Goal: Task Accomplishment & Management: Manage account settings

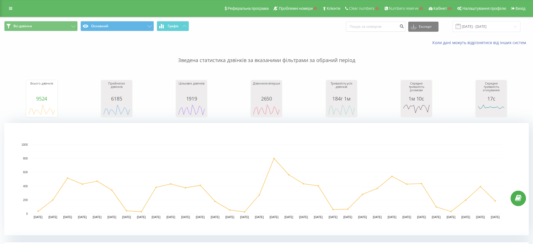
click at [341, 64] on div "Зведена статистика дзвінків за вказаними фільтрами за обраний період Всього дзв…" at bounding box center [266, 140] width 525 height 190
click at [11, 6] on icon at bounding box center [10, 8] width 3 height 4
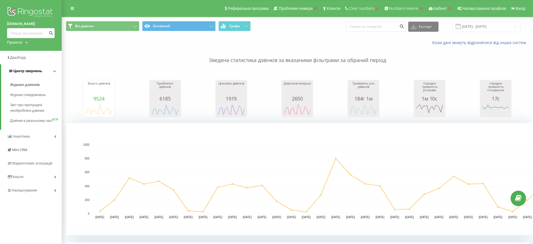
click at [35, 70] on span "Центр звернень" at bounding box center [27, 71] width 29 height 4
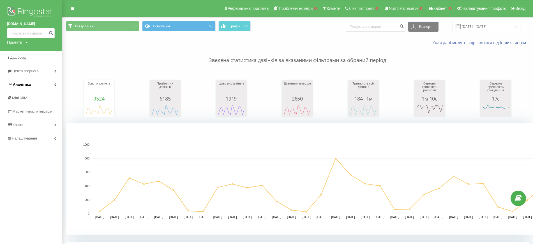
click at [23, 86] on span "Аналiтика" at bounding box center [22, 84] width 18 height 4
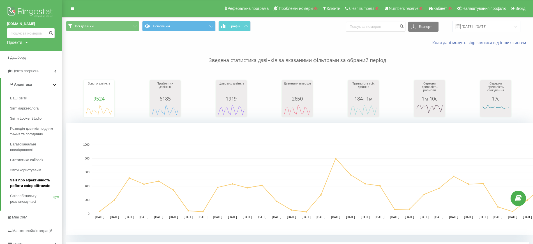
click at [34, 184] on span "Звіт про ефективність роботи співробітників" at bounding box center [34, 182] width 49 height 11
click at [104, 29] on button "Всі дзвінки" at bounding box center [102, 26] width 73 height 10
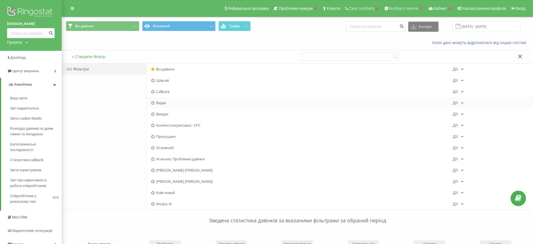
click at [164, 103] on span "Вхідні" at bounding box center [302, 103] width 302 height 4
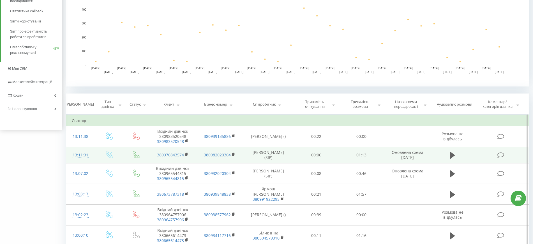
scroll to position [175, 0]
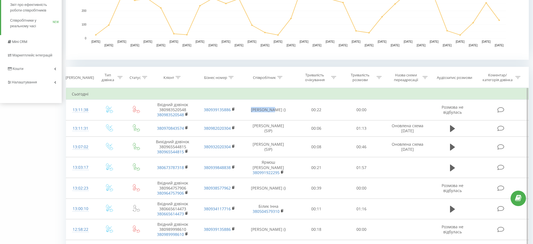
drag, startPoint x: 253, startPoint y: 109, endPoint x: 274, endPoint y: 94, distance: 25.2
click at [276, 109] on td "Ревко Ірина ()" at bounding box center [268, 110] width 50 height 21
copy td "Ревко Ірин"
click at [282, 79] on div at bounding box center [279, 77] width 5 height 5
click at [270, 114] on input "text" at bounding box center [268, 118] width 49 height 10
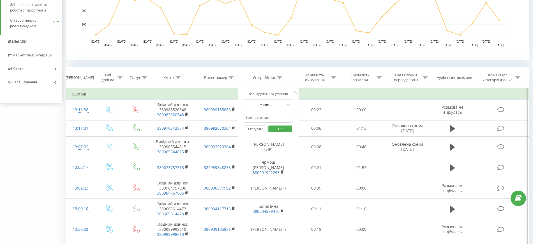
paste input "Ревко Ірин"
type input "Ревко Ірин"
click at [281, 126] on span "OK" at bounding box center [280, 128] width 16 height 9
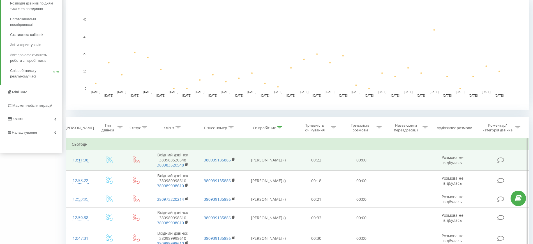
scroll to position [140, 0]
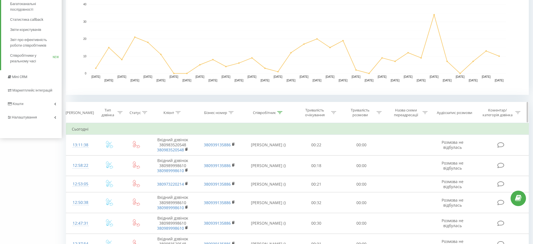
click at [145, 112] on icon at bounding box center [144, 112] width 5 height 3
click at [148, 141] on div at bounding box center [134, 139] width 40 height 5
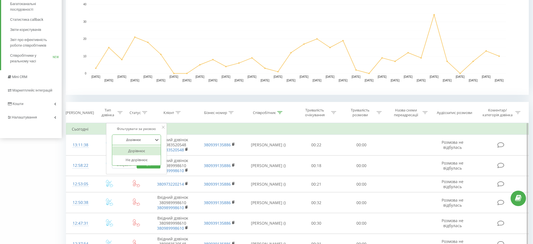
click at [136, 139] on div at bounding box center [134, 139] width 40 height 5
click at [141, 153] on div "Введіть значення" at bounding box center [134, 153] width 40 height 4
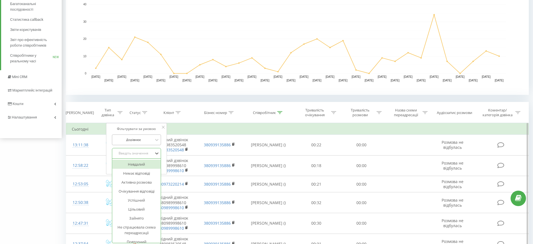
click at [143, 135] on div "Дорівнює" at bounding box center [136, 139] width 49 height 11
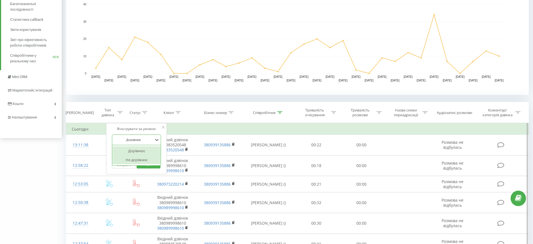
click at [138, 160] on div "Не дорівнює" at bounding box center [136, 159] width 49 height 9
click at [133, 150] on div "Введіть значення" at bounding box center [133, 153] width 41 height 8
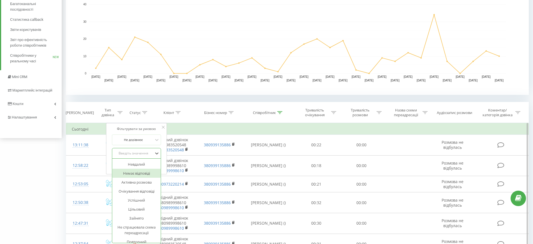
click at [141, 173] on div "Немає відповіді" at bounding box center [136, 172] width 49 height 9
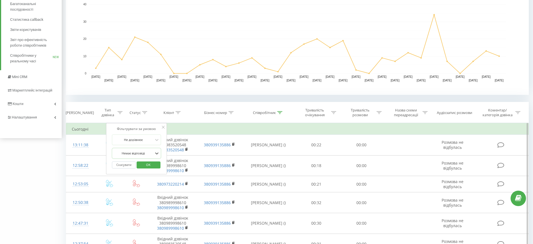
click at [160, 127] on div "Фільтрувати за умовою" at bounding box center [136, 129] width 49 height 6
click at [164, 126] on icon at bounding box center [163, 127] width 3 height 3
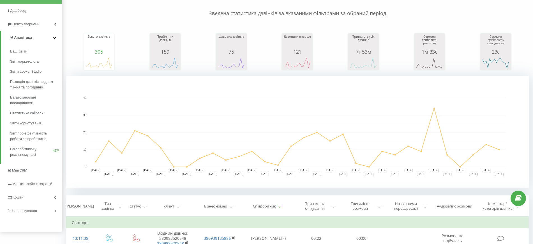
scroll to position [0, 0]
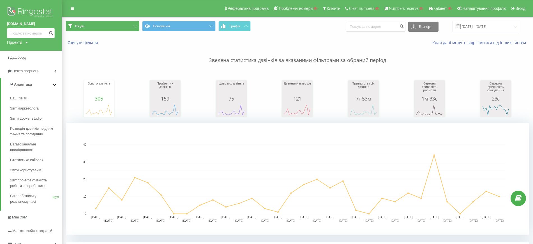
click at [94, 29] on button "Вхідні" at bounding box center [102, 26] width 73 height 10
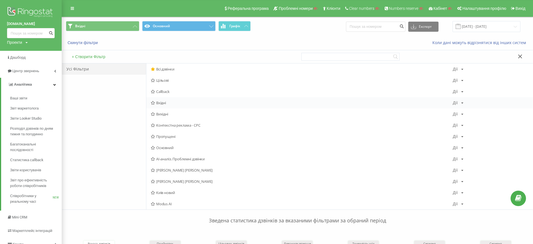
click at [172, 104] on span "Вхідні" at bounding box center [302, 103] width 302 height 4
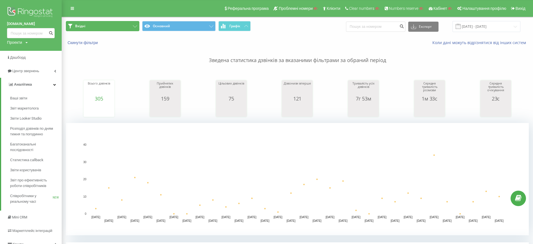
click at [100, 27] on button "Вхідні" at bounding box center [102, 26] width 73 height 10
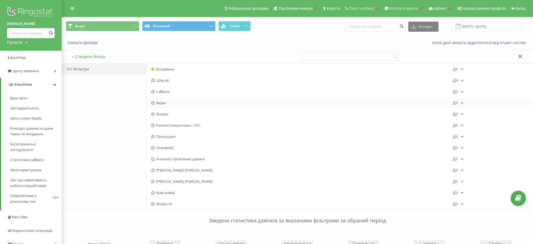
click at [459, 103] on div "Дії Редагувати Копіювати Видалити За замовчуванням Поділитися" at bounding box center [458, 103] width 11 height 4
click at [468, 121] on span "Копіювати" at bounding box center [476, 120] width 17 height 5
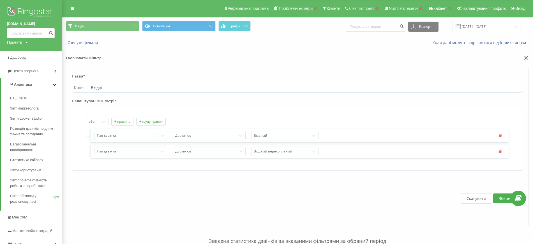
click at [145, 121] on button "+ групу правил" at bounding box center [150, 121] width 29 height 8
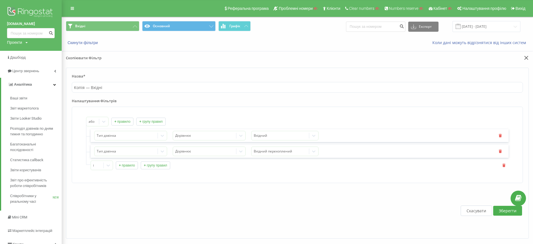
click at [125, 166] on button "+ правило" at bounding box center [127, 165] width 22 height 8
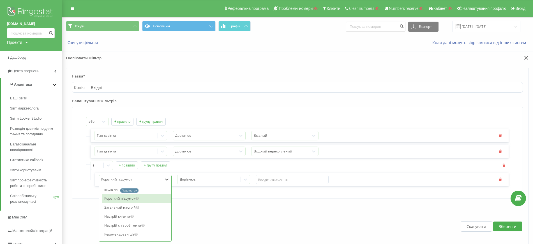
click at [130, 180] on div "73 results available. Use Up and Down to choose options, press Enter to select …" at bounding box center [135, 179] width 73 height 10
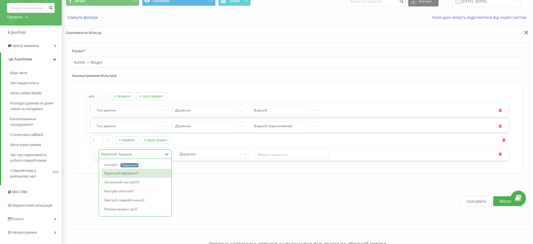
scroll to position [27, 0]
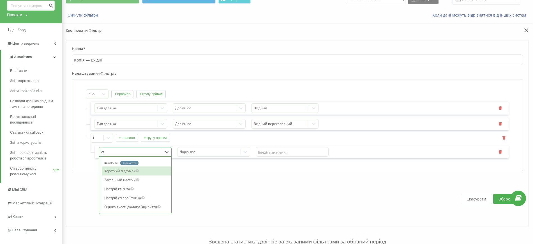
type input "ста"
click at [137, 169] on div "Статус" at bounding box center [137, 170] width 70 height 9
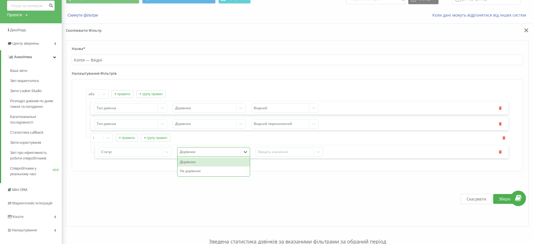
click at [210, 155] on div at bounding box center [209, 152] width 59 height 6
click at [204, 169] on div "Не дорівнює" at bounding box center [213, 170] width 72 height 9
click at [269, 157] on div "Статус option Не дорівнює, selected. Не дорівнює Введіть значення" at bounding box center [301, 151] width 413 height 13
click at [269, 154] on div "Введіть значення" at bounding box center [284, 151] width 53 height 4
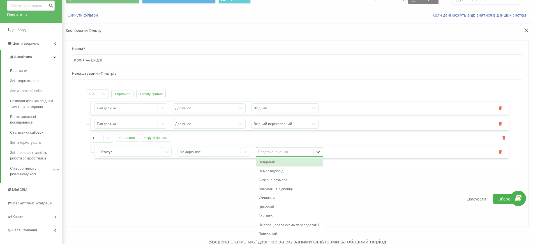
click at [271, 163] on div "Невдалий" at bounding box center [289, 161] width 67 height 9
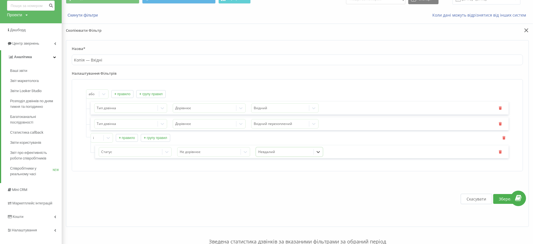
click at [126, 137] on button "+ правило" at bounding box center [127, 138] width 22 height 8
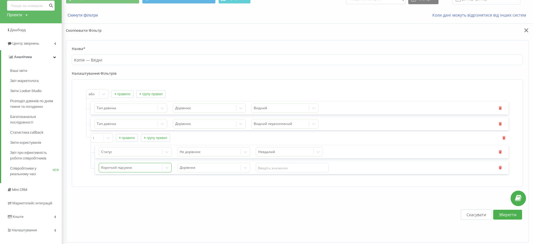
click at [120, 168] on div "Короткий підсумок" at bounding box center [135, 168] width 73 height 10
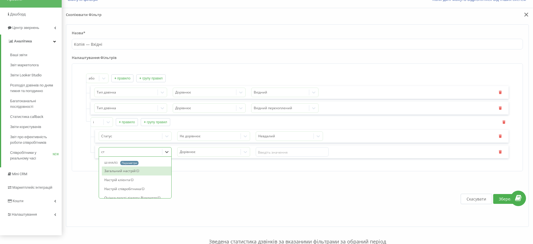
type input "ста"
click at [123, 174] on div "Статус" at bounding box center [137, 170] width 70 height 9
click at [208, 149] on div at bounding box center [209, 152] width 59 height 6
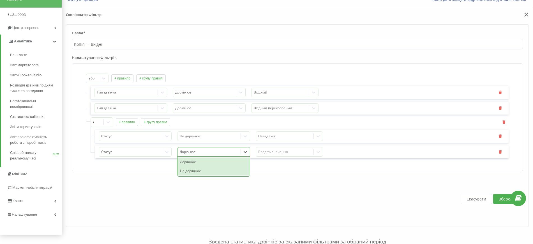
drag, startPoint x: 195, startPoint y: 173, endPoint x: 268, endPoint y: 156, distance: 74.8
click at [196, 173] on div "Не дорівнює" at bounding box center [213, 170] width 72 height 9
click at [283, 153] on div "Введіть значення" at bounding box center [284, 151] width 53 height 4
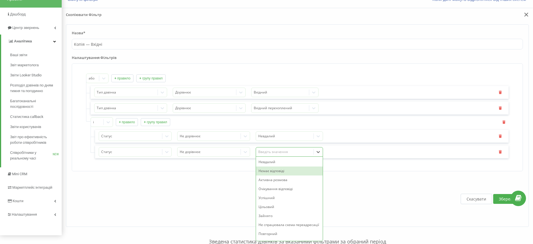
drag, startPoint x: 286, startPoint y: 170, endPoint x: 268, endPoint y: 167, distance: 18.3
click at [286, 170] on div "Немає відповіді" at bounding box center [289, 170] width 67 height 9
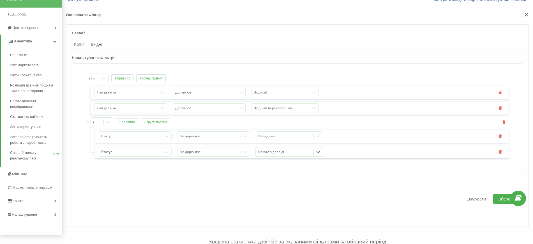
click at [126, 123] on button "+ правило" at bounding box center [127, 122] width 22 height 8
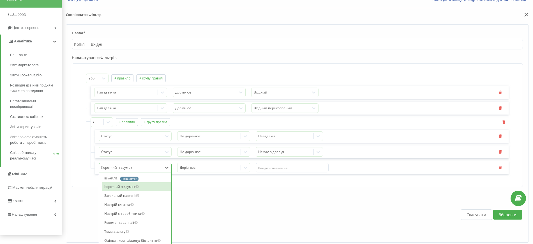
scroll to position [59, 0]
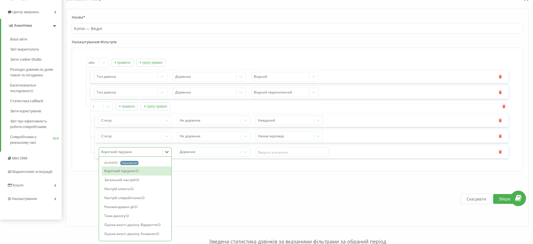
click at [115, 156] on div "73 results available. Use Up and Down to choose options, press Enter to select …" at bounding box center [135, 152] width 73 height 10
type input "ста"
click at [117, 172] on div "Статус" at bounding box center [137, 170] width 70 height 9
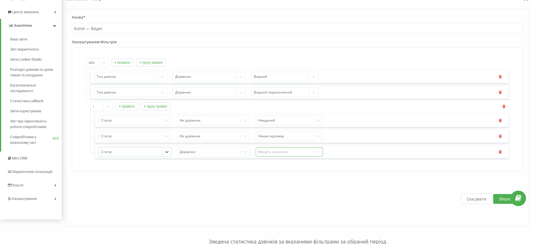
click at [271, 153] on div "Введіть значення" at bounding box center [284, 151] width 53 height 4
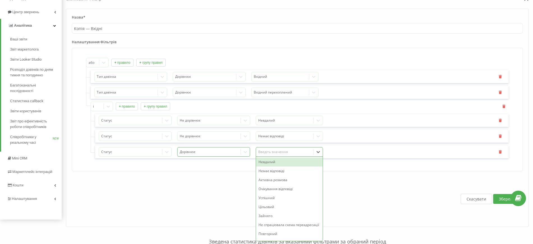
click at [222, 153] on div at bounding box center [209, 152] width 59 height 6
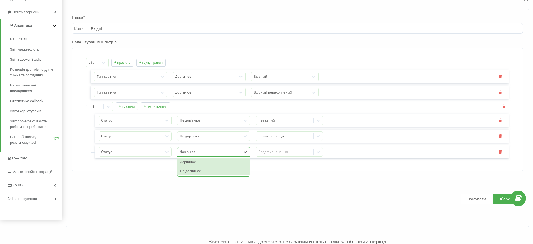
click at [182, 172] on div "Не дорівнює" at bounding box center [213, 170] width 72 height 9
click at [283, 150] on div "Введіть значення" at bounding box center [284, 151] width 53 height 4
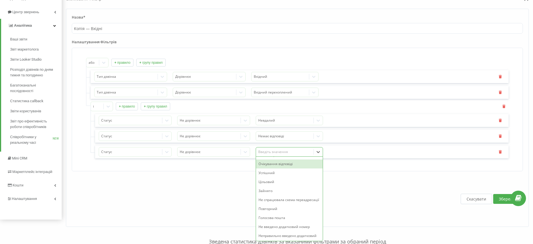
scroll to position [35, 0]
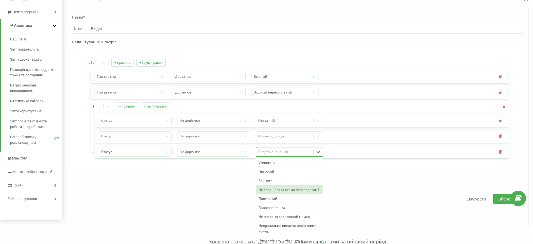
click at [278, 190] on div "Не спрацювала схема переадресації" at bounding box center [289, 189] width 67 height 9
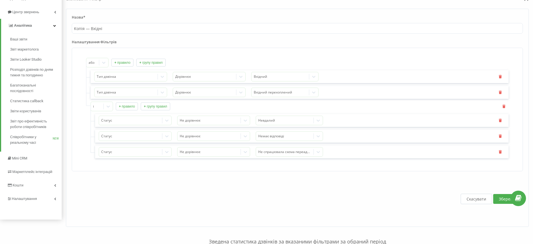
click at [130, 108] on button "+ правило" at bounding box center [127, 106] width 22 height 8
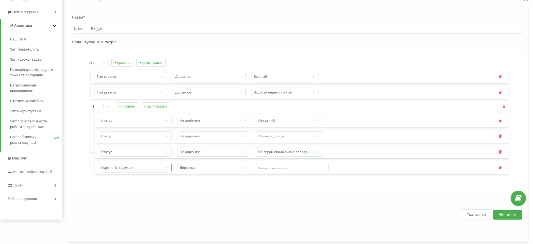
click at [128, 165] on div "Короткий підсумок" at bounding box center [135, 168] width 73 height 10
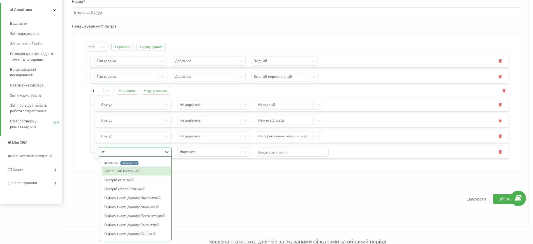
type input "ста"
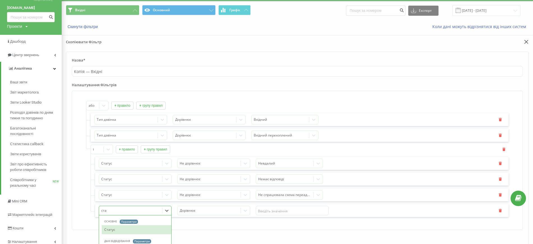
scroll to position [70, 0]
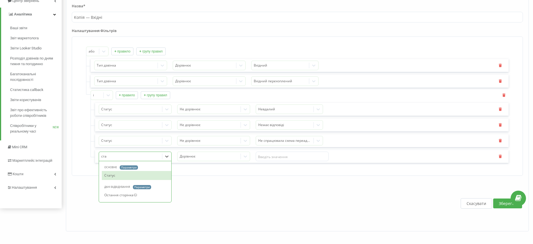
click at [112, 176] on div "Статус" at bounding box center [137, 175] width 70 height 9
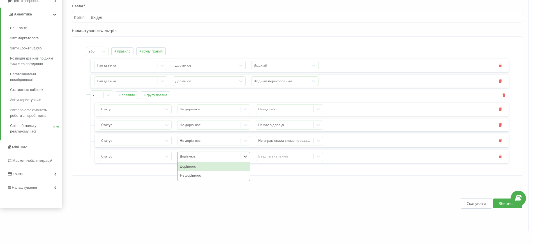
click at [210, 154] on div at bounding box center [209, 156] width 59 height 6
click at [200, 175] on div "Не дорівнює" at bounding box center [213, 175] width 72 height 9
click at [264, 158] on div "Введіть значення" at bounding box center [289, 156] width 67 height 10
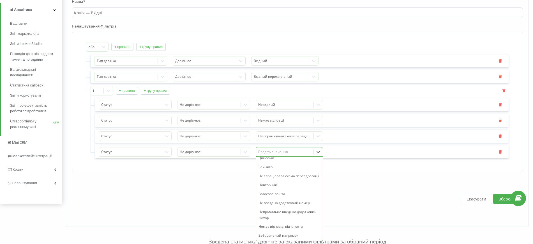
scroll to position [54, 0]
click at [267, 162] on div "Зайнято" at bounding box center [289, 166] width 67 height 9
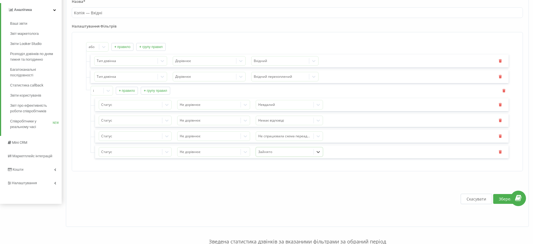
click at [502, 199] on button "Зберегти" at bounding box center [507, 199] width 29 height 10
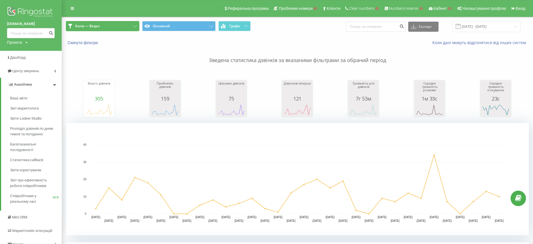
click at [102, 27] on button "Копія — Вхідні" at bounding box center [102, 26] width 73 height 10
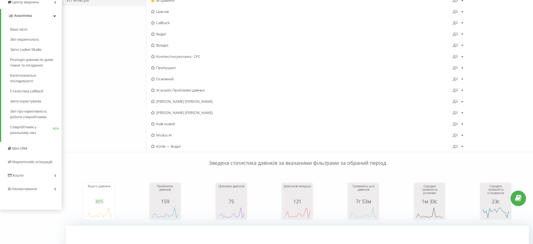
scroll to position [70, 0]
click at [438, 166] on div "Зведена статистика дзвінків за вказаними фільтрами за обраний період Всього дзв…" at bounding box center [297, 242] width 463 height 190
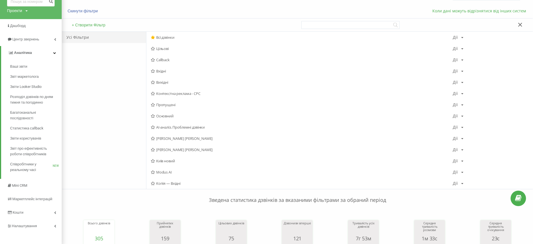
scroll to position [0, 0]
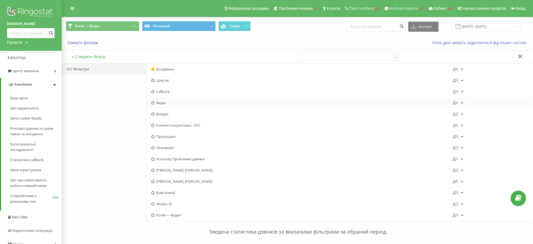
click at [162, 101] on span "Вхідні" at bounding box center [302, 103] width 302 height 4
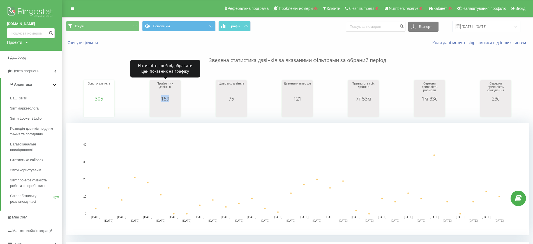
drag, startPoint x: 161, startPoint y: 97, endPoint x: 176, endPoint y: 98, distance: 15.1
click at [175, 98] on div "159" at bounding box center [165, 99] width 28 height 6
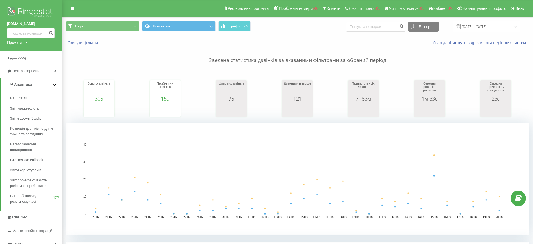
click at [190, 66] on div "Зведена статистика дзвінків за вказаними фільтрами за обраний період Всього дзв…" at bounding box center [297, 140] width 463 height 190
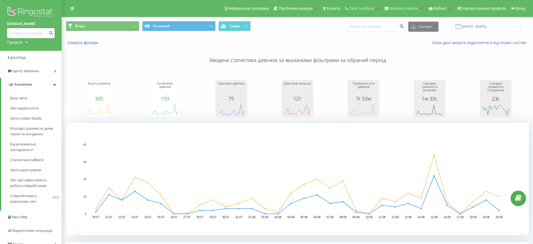
scroll to position [70, 0]
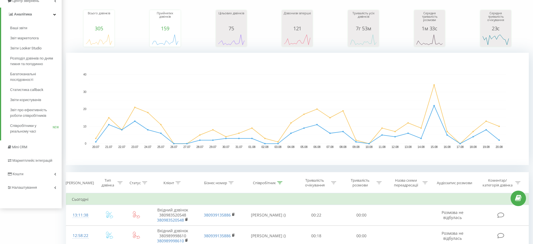
click at [329, 45] on div "Всього дзвінків 305 date totalCalls 20.07.25 3 22.07.25 8 24.07.25 18 26.07.25 …" at bounding box center [297, 23] width 463 height 48
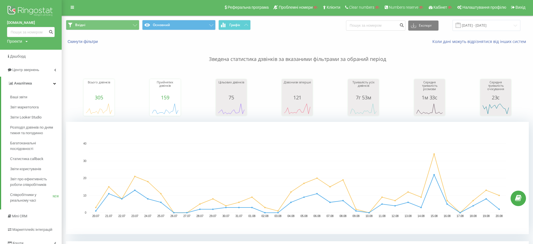
scroll to position [0, 0]
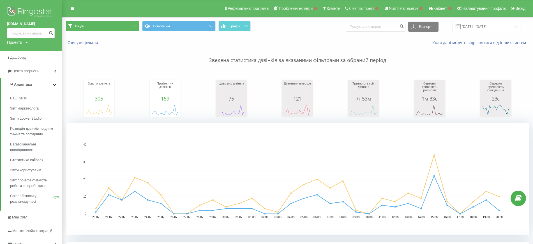
click at [103, 29] on button "Вхідні" at bounding box center [102, 26] width 73 height 10
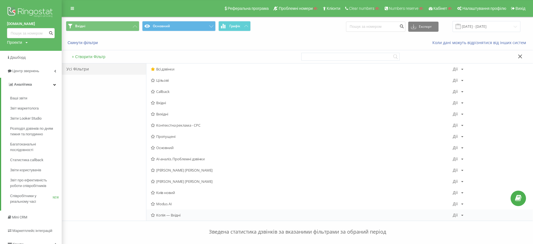
click at [202, 213] on span "Копія — Вхідні" at bounding box center [302, 215] width 302 height 4
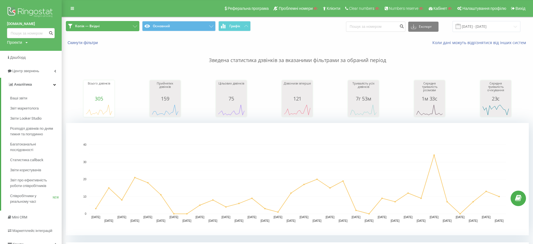
click at [88, 27] on span "Копія — Вхідні" at bounding box center [87, 26] width 24 height 4
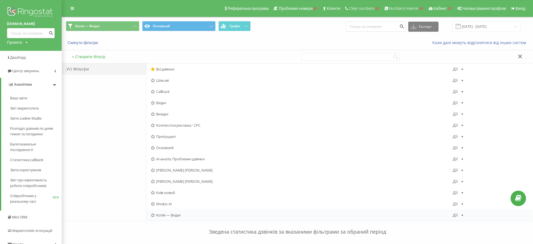
click at [463, 212] on div "Копія — Вхідні Дії Редагувати Копіювати Видалити За замовчуванням Поділитися" at bounding box center [339, 214] width 386 height 11
click at [462, 215] on icon at bounding box center [462, 214] width 2 height 3
click at [470, 167] on span "Редагувати" at bounding box center [477, 165] width 19 height 5
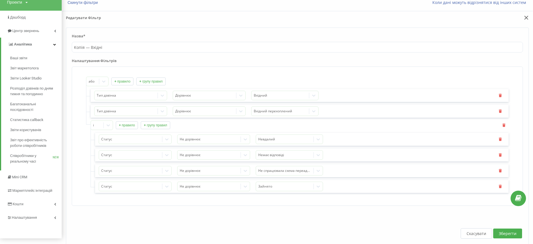
scroll to position [70, 0]
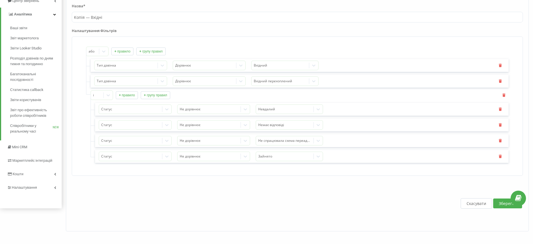
click at [124, 92] on button "+ правило" at bounding box center [127, 95] width 22 height 8
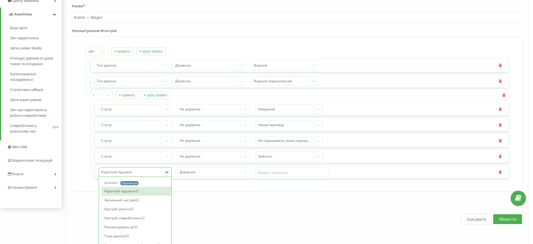
scroll to position [90, 0]
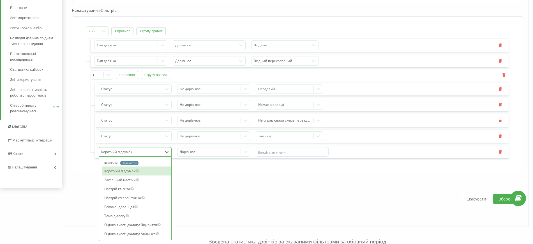
click at [128, 156] on div "73 results available. Use Up and Down to choose options, press Enter to select …" at bounding box center [135, 152] width 73 height 10
type input "ста"
click at [128, 166] on div "Основне параметри Статус" at bounding box center [135, 167] width 72 height 20
click at [141, 173] on div "Статус" at bounding box center [137, 170] width 70 height 9
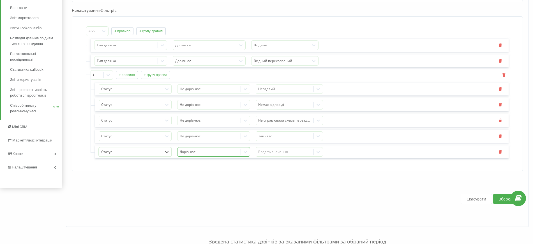
click at [205, 156] on div "Дорівнює" at bounding box center [213, 152] width 73 height 10
click at [205, 86] on div at bounding box center [209, 89] width 59 height 6
drag, startPoint x: 194, startPoint y: 101, endPoint x: 231, endPoint y: 96, distance: 37.4
click at [193, 100] on div "Дорівнює" at bounding box center [213, 98] width 72 height 9
click at [266, 89] on div at bounding box center [284, 89] width 53 height 6
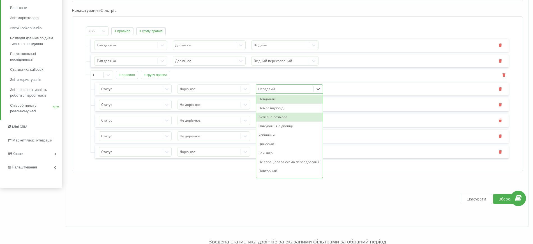
click at [281, 115] on div "Активна розмова" at bounding box center [289, 116] width 67 height 9
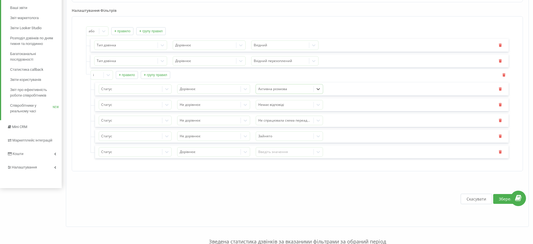
click at [271, 90] on div at bounding box center [284, 89] width 53 height 6
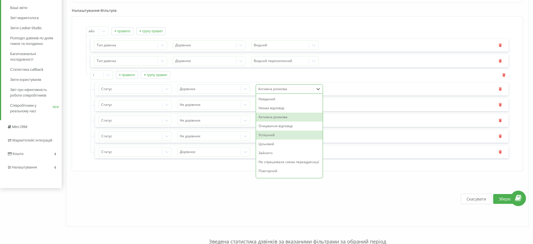
click at [265, 136] on div "Успішний" at bounding box center [289, 134] width 67 height 9
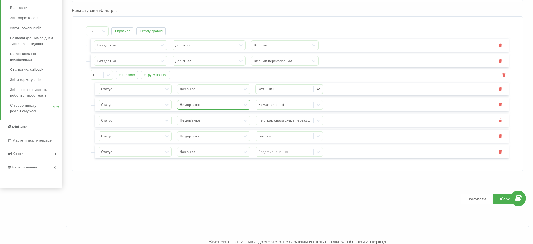
click at [234, 103] on div at bounding box center [209, 104] width 59 height 6
click at [201, 114] on div "Дорівнює" at bounding box center [213, 114] width 72 height 9
click at [284, 106] on div at bounding box center [284, 104] width 53 height 6
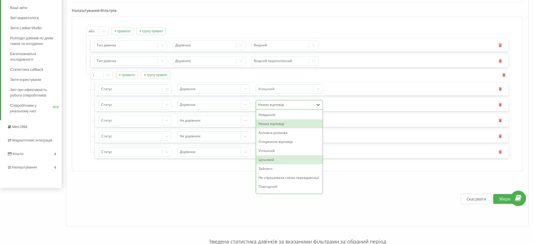
click at [271, 157] on div "Цільовий" at bounding box center [289, 159] width 67 height 9
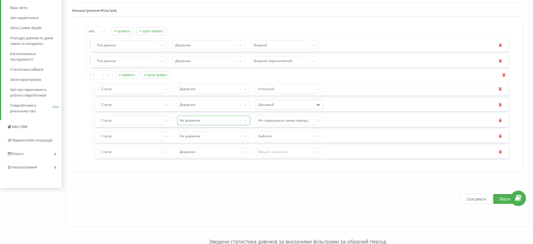
click at [223, 119] on div at bounding box center [209, 120] width 59 height 6
click at [126, 91] on div at bounding box center [130, 89] width 59 height 6
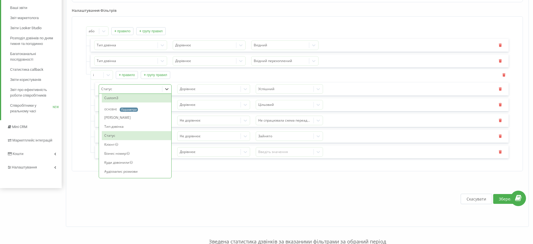
scroll to position [281, 0]
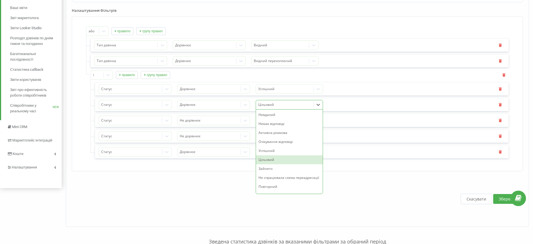
click at [265, 102] on div at bounding box center [284, 104] width 53 height 6
click at [210, 178] on div "Скасувати Зберегти" at bounding box center [297, 199] width 451 height 44
click at [500, 104] on icon "button" at bounding box center [500, 104] width 4 height 3
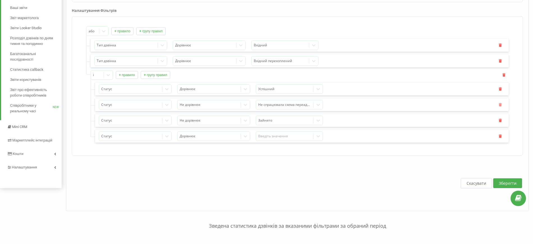
click at [500, 104] on icon "button" at bounding box center [500, 104] width 4 height 3
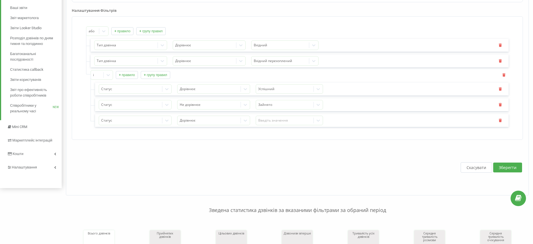
click at [500, 104] on icon "button" at bounding box center [500, 104] width 4 height 3
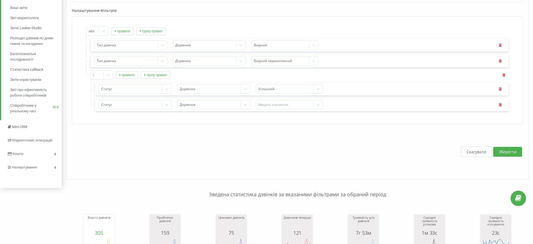
click at [500, 104] on icon "button" at bounding box center [500, 104] width 4 height 3
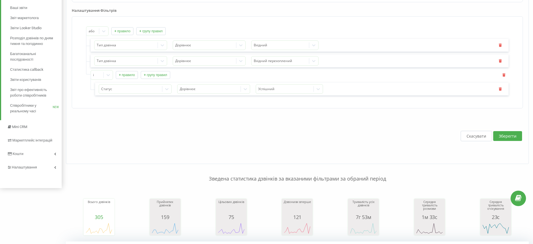
click at [504, 134] on button "Зберегти" at bounding box center [507, 136] width 29 height 10
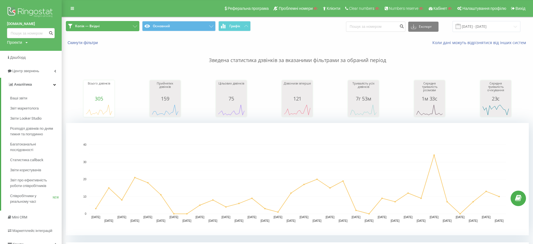
click at [96, 28] on span "Копія — Вхідні" at bounding box center [87, 26] width 24 height 4
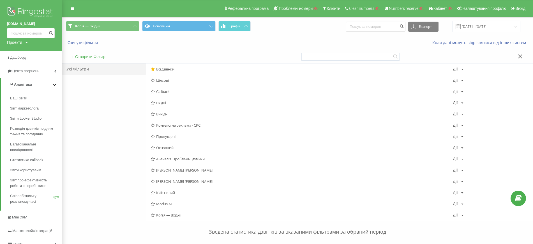
click at [225, 43] on div "Скинути фільтри" at bounding box center [150, 43] width 177 height 6
click at [521, 54] on icon at bounding box center [520, 56] width 4 height 4
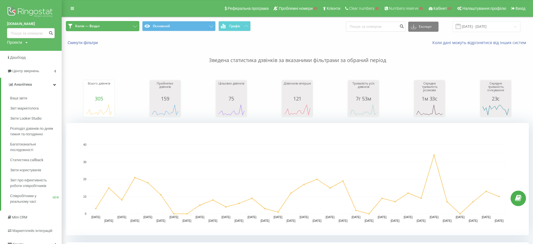
click at [88, 29] on button "Копія — Вхідні" at bounding box center [102, 26] width 73 height 10
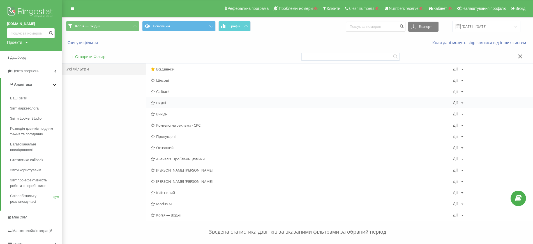
click at [165, 101] on span "Вхідні" at bounding box center [302, 103] width 302 height 4
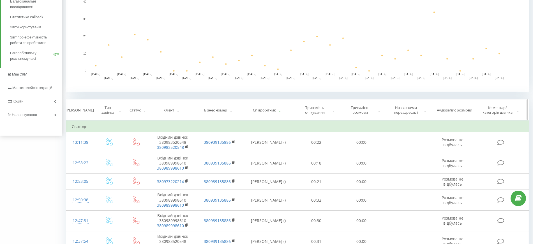
scroll to position [140, 0]
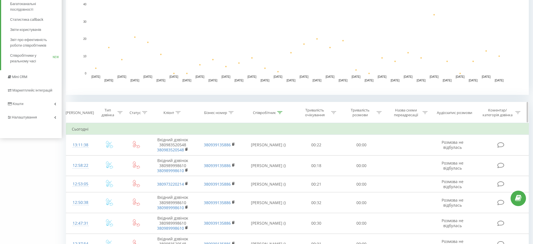
click at [144, 113] on icon at bounding box center [144, 112] width 5 height 3
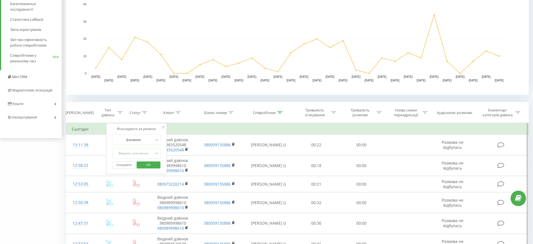
click at [134, 147] on form "Дорівнює Введіть значення Скасувати OK" at bounding box center [136, 152] width 49 height 37
click at [135, 154] on div "Введіть значення" at bounding box center [134, 153] width 40 height 4
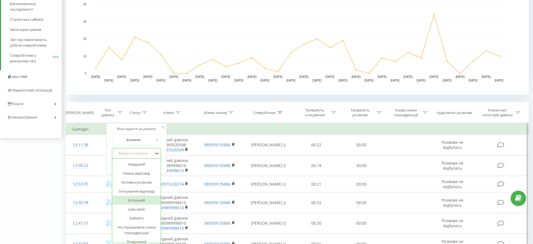
click at [139, 197] on div "Успішний" at bounding box center [136, 199] width 49 height 9
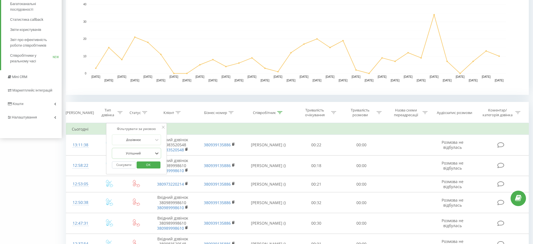
click at [157, 161] on button "OK" at bounding box center [149, 164] width 24 height 7
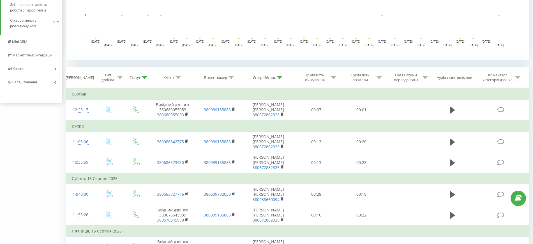
scroll to position [70, 0]
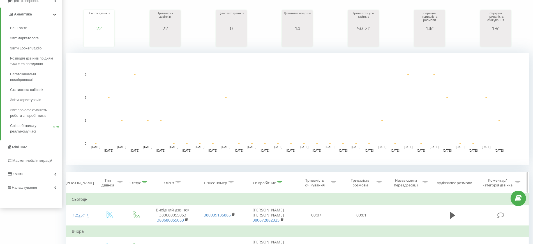
click at [147, 182] on icon at bounding box center [144, 182] width 5 height 3
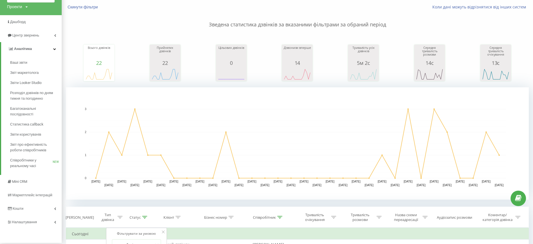
scroll to position [35, 0]
click at [124, 60] on div "Всього дзвінків 22 date totalCalls 20.07.25 0 22.07.25 1 24.07.25 1 26.07.25 0 …" at bounding box center [297, 58] width 463 height 48
click at [85, 10] on button "Скинути фільтри" at bounding box center [83, 7] width 35 height 5
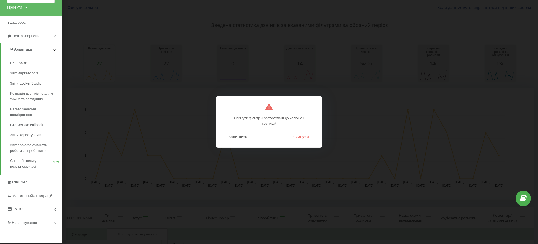
click at [240, 136] on button "Залишити" at bounding box center [238, 136] width 25 height 7
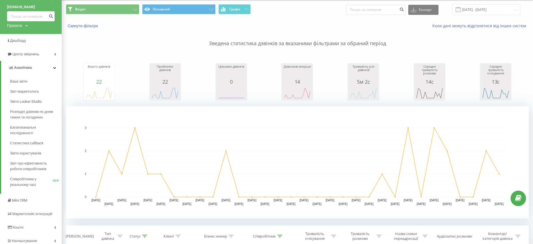
scroll to position [0, 0]
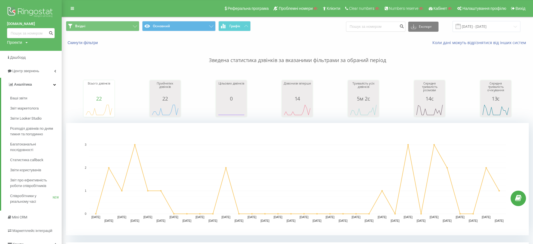
click at [78, 46] on p "Зведена статистика дзвінків за вказаними фільтрами за обраний період" at bounding box center [297, 54] width 463 height 19
click at [95, 41] on button "Скинути фільтри" at bounding box center [83, 42] width 35 height 5
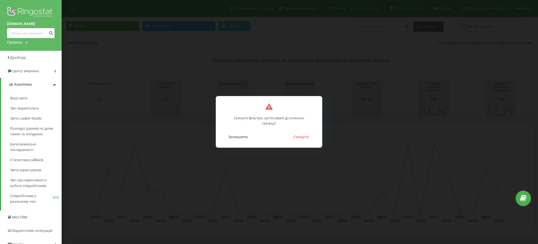
click at [304, 137] on button "Скинути" at bounding box center [301, 136] width 21 height 7
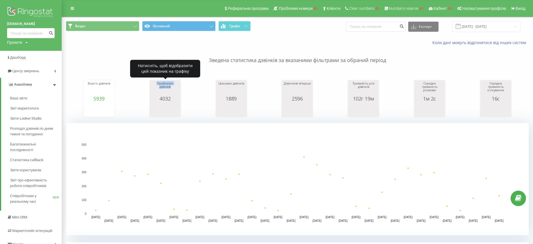
drag, startPoint x: 155, startPoint y: 83, endPoint x: 176, endPoint y: 87, distance: 20.8
click at [176, 87] on div "Прийнятих дзвінків" at bounding box center [165, 89] width 28 height 14
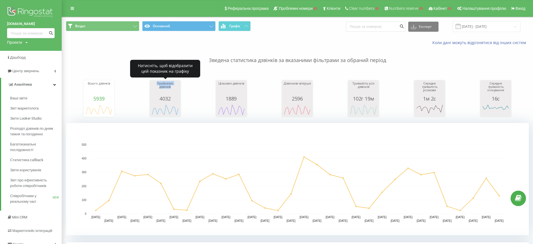
copy div "Прийнятих дзвінків"
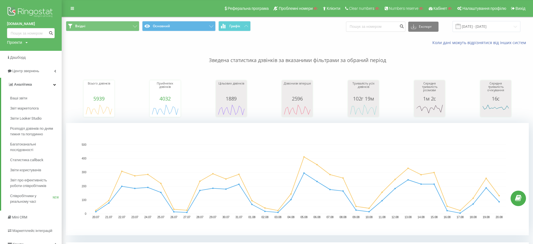
click at [147, 39] on div "Коли дані можуть відрізнятися вiд інших систем" at bounding box center [297, 42] width 471 height 13
click at [107, 27] on button "Вхідні" at bounding box center [102, 26] width 73 height 10
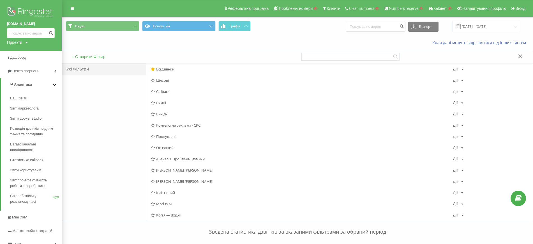
click at [187, 44] on div "Коли дані можуть відрізнятися вiд інших систем" at bounding box center [297, 42] width 471 height 13
click at [522, 57] on icon at bounding box center [520, 56] width 4 height 4
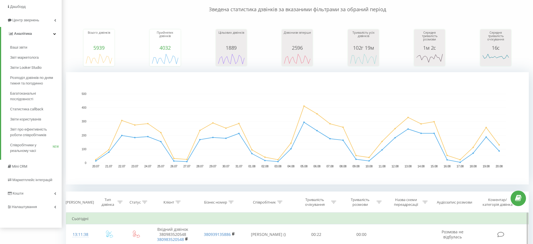
scroll to position [105, 0]
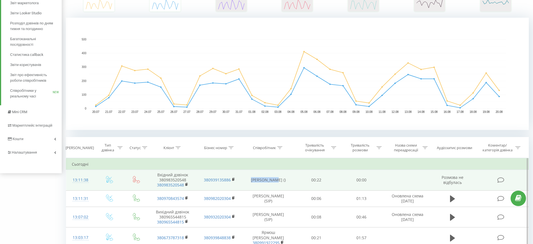
copy td "Ревко Ірина"
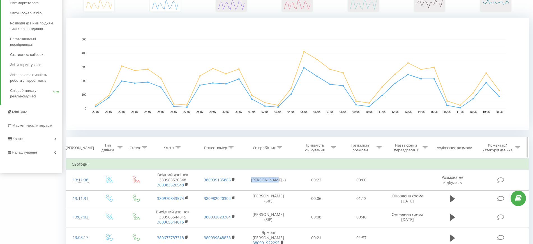
drag, startPoint x: 253, startPoint y: 177, endPoint x: 278, endPoint y: 155, distance: 33.8
click at [278, 178] on td "Ревко Ірина ()" at bounding box center [268, 180] width 50 height 21
click at [280, 146] on icon at bounding box center [279, 147] width 5 height 3
click at [268, 186] on input "text" at bounding box center [268, 188] width 49 height 10
paste input "Ревко Ірина"
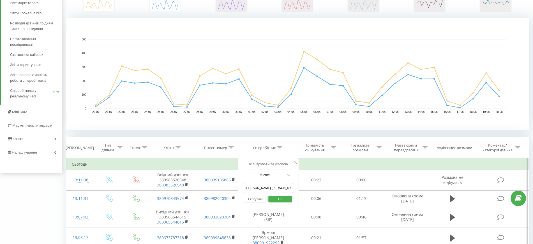
type input "Ревко Ірина"
click at [280, 197] on span "OK" at bounding box center [280, 198] width 16 height 9
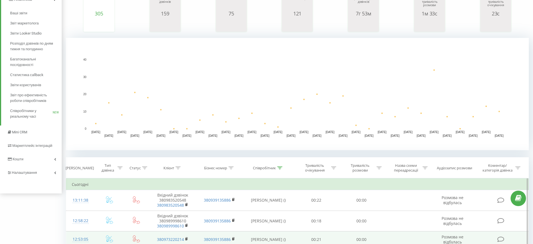
scroll to position [105, 0]
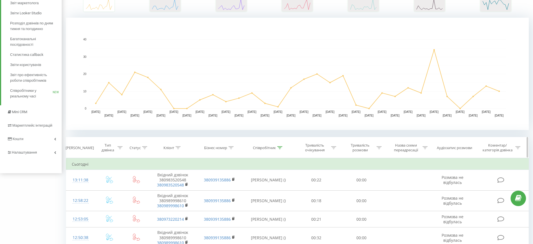
click at [145, 147] on icon at bounding box center [144, 147] width 5 height 3
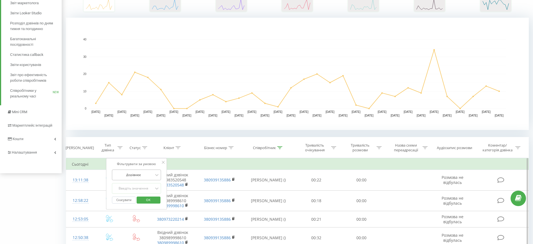
click at [143, 174] on div at bounding box center [134, 174] width 40 height 5
click at [132, 187] on div "Дорівнює" at bounding box center [136, 185] width 49 height 9
click at [132, 188] on div "Введіть значення" at bounding box center [136, 188] width 49 height 11
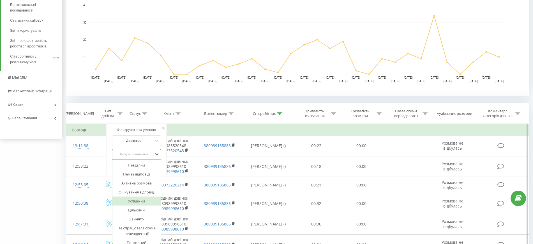
click at [127, 198] on div "Успішний" at bounding box center [136, 200] width 49 height 9
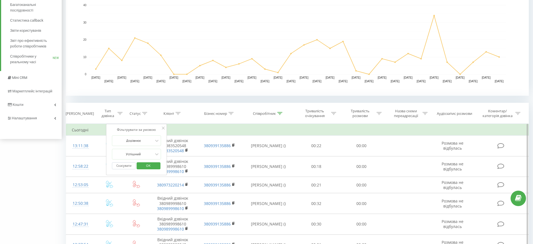
click at [145, 167] on span "OK" at bounding box center [148, 165] width 16 height 9
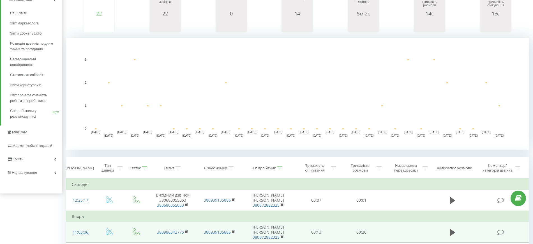
scroll to position [140, 0]
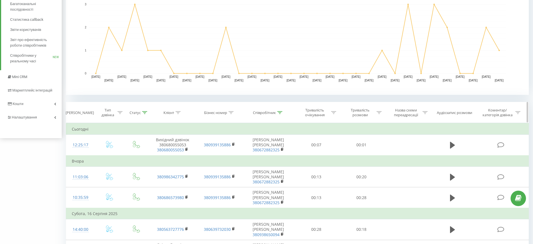
click at [145, 114] on div at bounding box center [144, 112] width 5 height 5
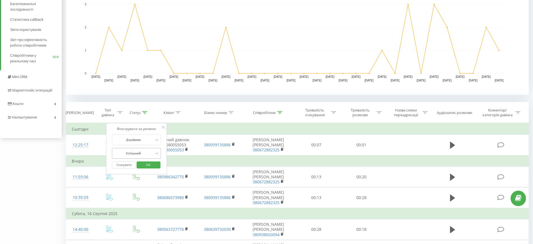
click at [142, 151] on div at bounding box center [134, 152] width 40 height 5
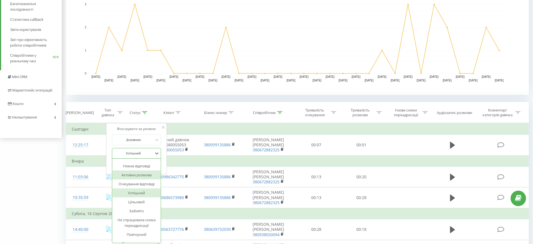
scroll to position [0, 0]
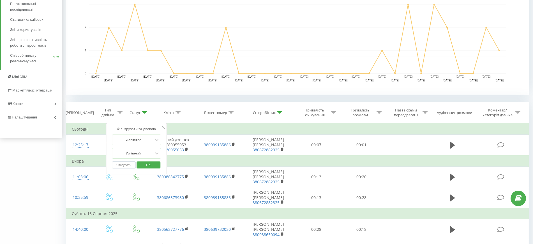
click at [162, 128] on icon at bounding box center [163, 127] width 3 height 3
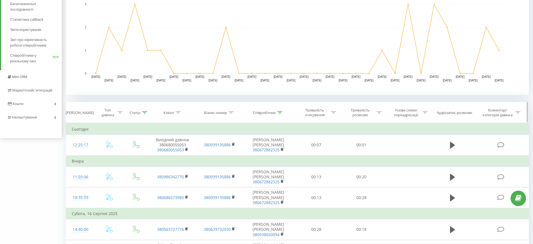
click at [118, 112] on icon at bounding box center [119, 112] width 5 height 3
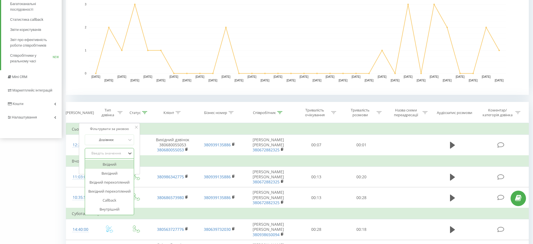
click at [116, 151] on div "Введіть значення" at bounding box center [106, 153] width 40 height 4
click at [108, 197] on div "Callback" at bounding box center [109, 199] width 49 height 9
click at [123, 166] on span "OK" at bounding box center [122, 164] width 16 height 9
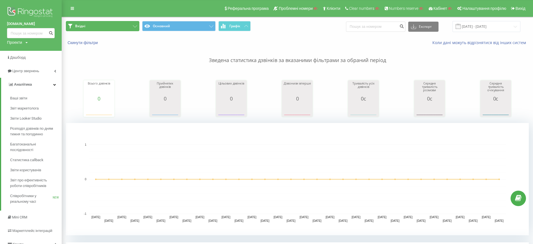
click at [91, 22] on button "Вхідні" at bounding box center [102, 26] width 73 height 10
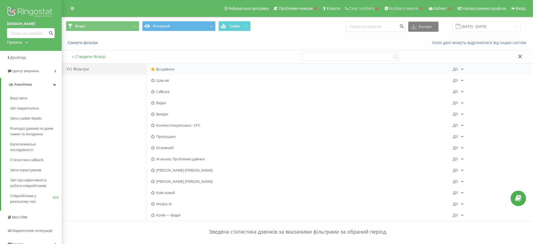
click at [168, 69] on span "Всі дзвінки" at bounding box center [302, 69] width 302 height 4
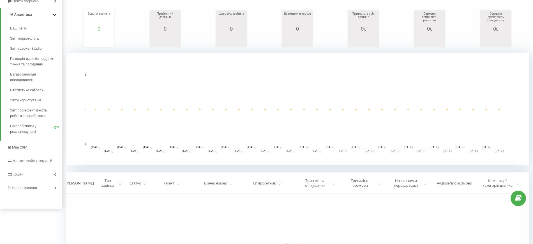
scroll to position [70, 0]
click at [145, 183] on icon at bounding box center [144, 182] width 5 height 3
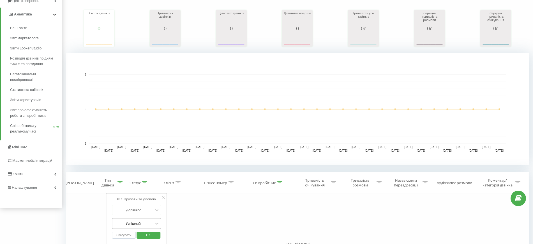
scroll to position [139, 0]
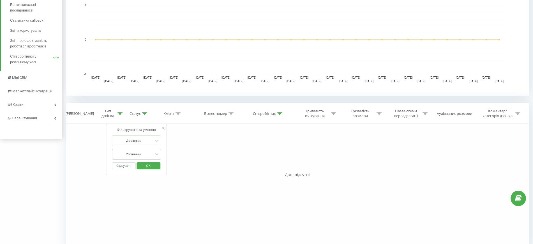
click at [140, 159] on div "Успішний" at bounding box center [136, 154] width 49 height 11
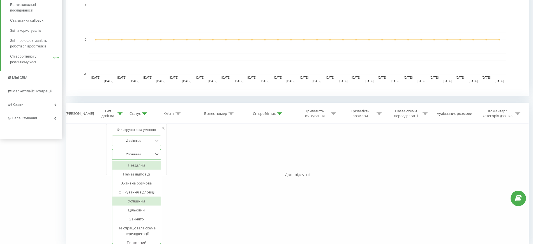
click at [199, 161] on div "Фільтрувати за умовою Дорівнює Callback Скасувати OK Фільтрувати за умовою Дорі…" at bounding box center [297, 187] width 463 height 126
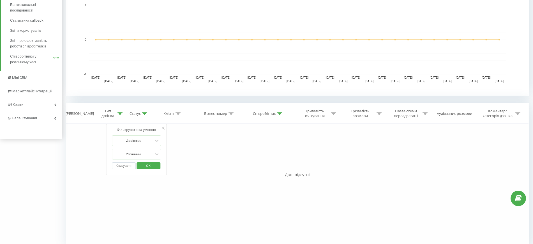
click at [309, 129] on div "Фільтрувати за умовою Дорівнює Callback Скасувати OK Фільтрувати за умовою Дорі…" at bounding box center [297, 187] width 463 height 126
click at [126, 169] on button "Скасувати" at bounding box center [124, 165] width 24 height 7
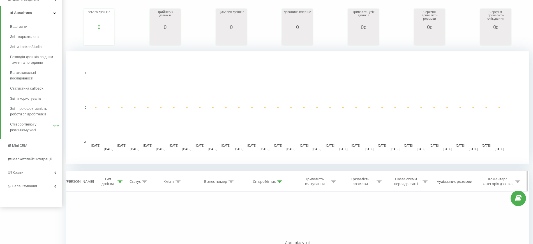
click at [283, 181] on div "Співробітник" at bounding box center [268, 181] width 50 height 5
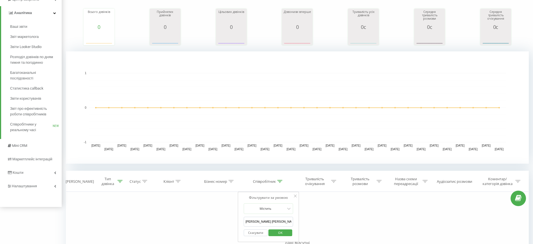
click at [257, 235] on button "Скасувати" at bounding box center [256, 232] width 24 height 7
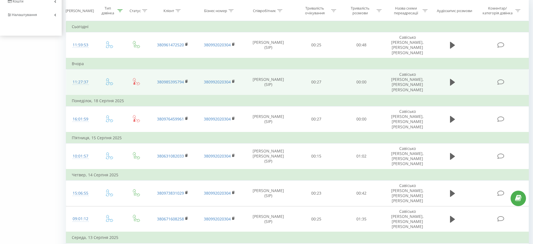
scroll to position [176, 0]
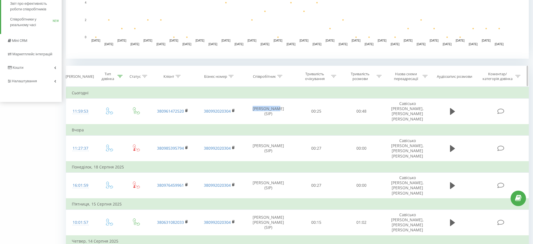
drag, startPoint x: 251, startPoint y: 108, endPoint x: 282, endPoint y: 84, distance: 39.0
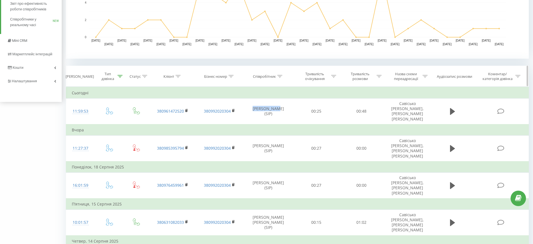
click at [277, 106] on td "Шевчик Юлія (SIP)" at bounding box center [268, 111] width 50 height 26
copy td "Шевчик Юлія"
click at [282, 77] on icon at bounding box center [279, 76] width 5 height 3
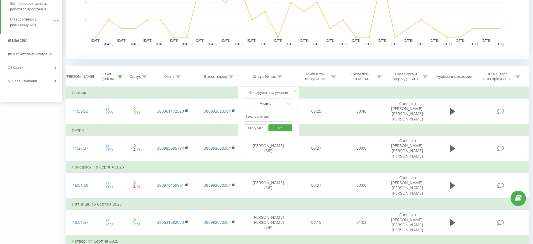
click at [273, 113] on input "Ревко Ірина" at bounding box center [268, 117] width 49 height 10
paste input "Шевчик Юлія"
type input "Шевчик Юлія"
click at [275, 129] on span "OK" at bounding box center [280, 127] width 16 height 9
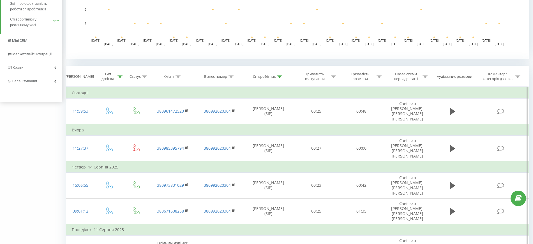
scroll to position [71, 0]
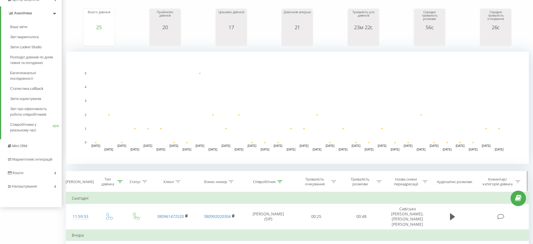
click at [146, 181] on icon at bounding box center [144, 181] width 5 height 3
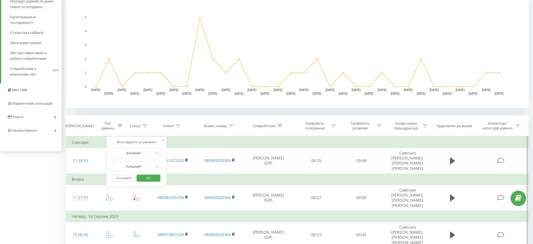
scroll to position [141, 0]
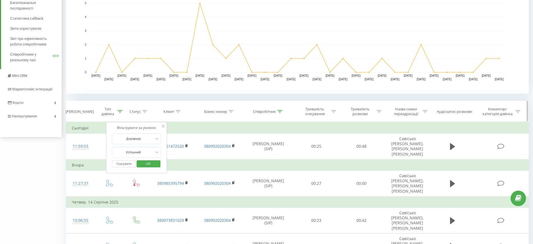
click at [158, 113] on div "Клієнт" at bounding box center [172, 111] width 47 height 5
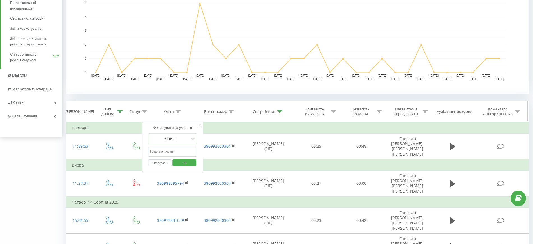
click at [119, 111] on icon at bounding box center [119, 111] width 5 height 3
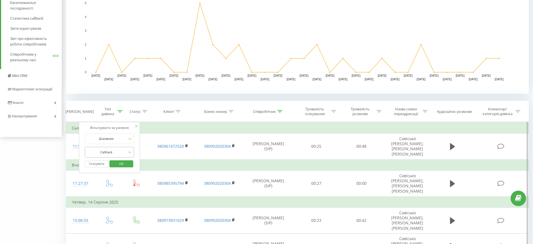
click at [116, 153] on div at bounding box center [106, 151] width 40 height 5
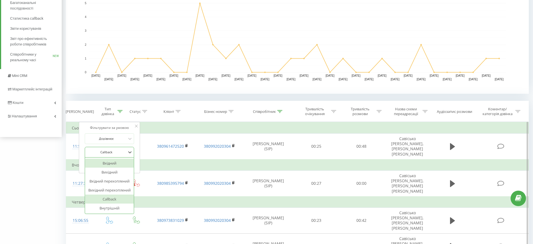
click at [106, 163] on div "Вхідний" at bounding box center [109, 162] width 49 height 9
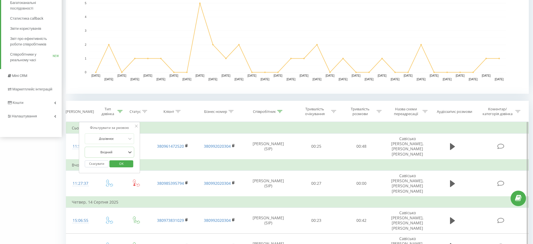
click at [114, 165] on span "OK" at bounding box center [122, 163] width 16 height 9
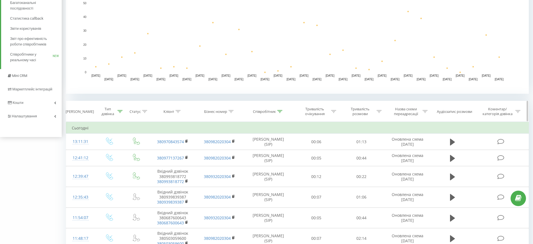
click at [144, 114] on th "Статус" at bounding box center [136, 111] width 25 height 21
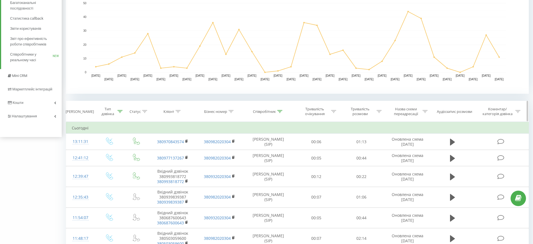
click at [144, 112] on div at bounding box center [144, 111] width 5 height 5
click at [143, 163] on span "OK" at bounding box center [148, 163] width 16 height 9
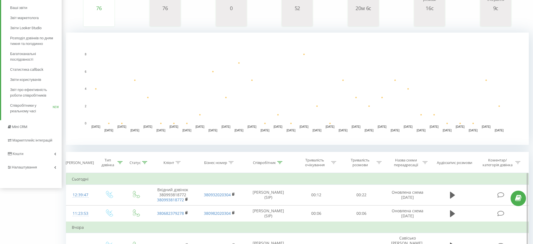
scroll to position [141, 0]
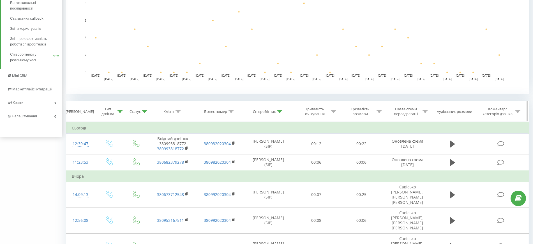
click at [143, 113] on div at bounding box center [144, 111] width 5 height 5
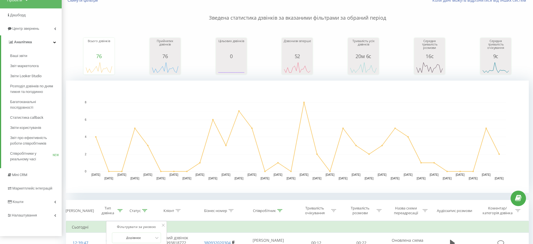
scroll to position [1, 0]
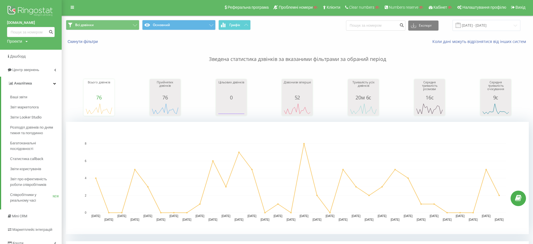
click at [141, 48] on p "Зведена статистика дзвінків за вказаними фільтрами за обраний період" at bounding box center [297, 53] width 463 height 19
click at [113, 27] on button "Всі дзвінки" at bounding box center [102, 25] width 73 height 10
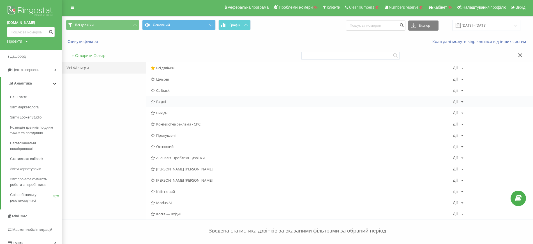
click at [157, 102] on span "Вхідні" at bounding box center [302, 102] width 302 height 4
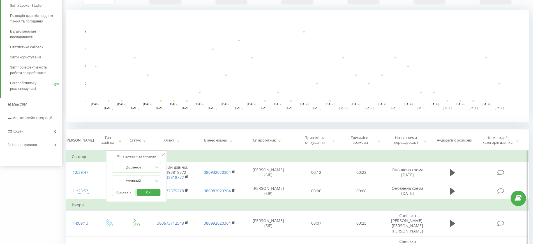
scroll to position [140, 0]
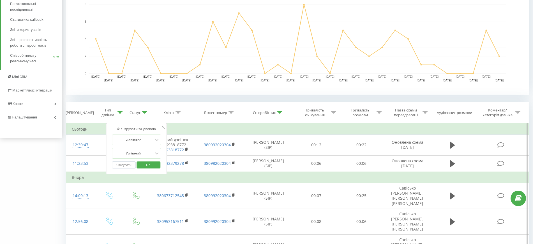
click at [130, 163] on button "Скасувати" at bounding box center [124, 164] width 24 height 7
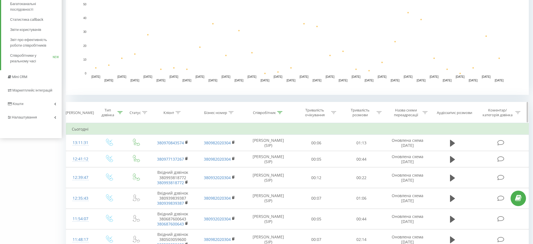
click at [121, 114] on div at bounding box center [119, 112] width 5 height 5
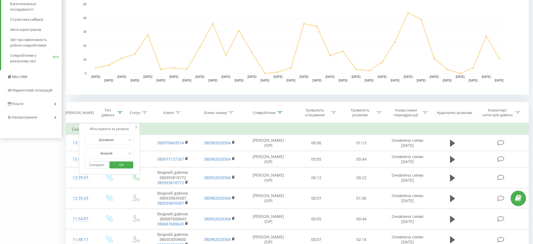
click at [99, 165] on button "Скасувати" at bounding box center [97, 164] width 24 height 7
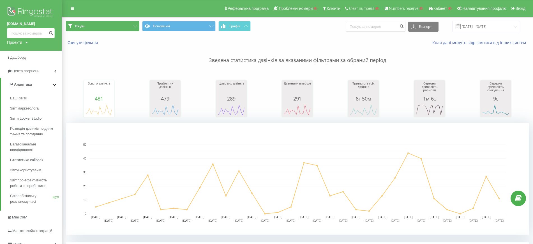
click at [100, 26] on button "Вхідні" at bounding box center [102, 26] width 73 height 10
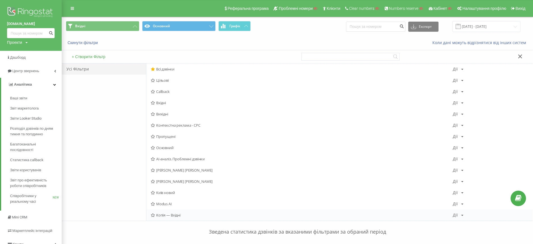
click at [461, 216] on icon at bounding box center [462, 214] width 2 height 3
click at [471, 168] on span "Редагувати" at bounding box center [477, 165] width 19 height 5
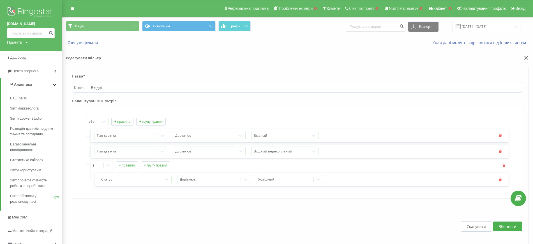
click at [140, 122] on button "+ групу правил" at bounding box center [150, 121] width 29 height 8
click at [131, 195] on button "+ правило" at bounding box center [127, 193] width 22 height 8
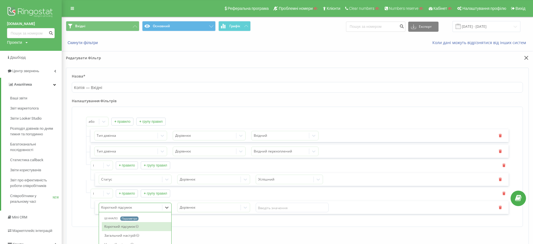
click at [128, 207] on div "73 results available. Use Up and Down to choose options, press Enter to select …" at bounding box center [135, 207] width 73 height 10
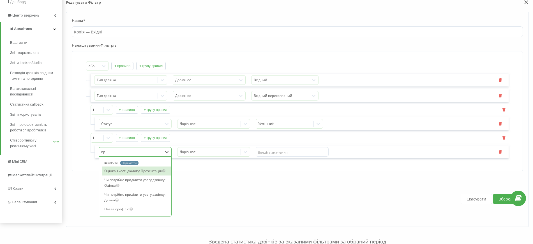
type input "п"
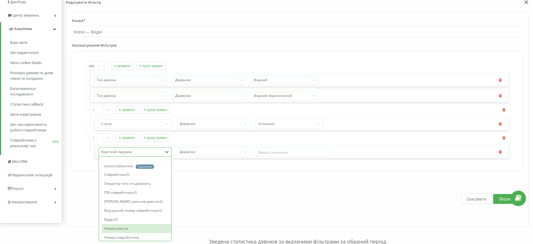
scroll to position [581, 0]
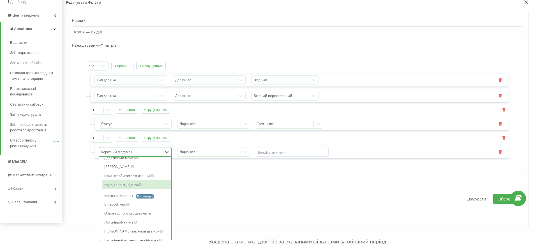
click at [226, 188] on div "Скасувати Зберегти" at bounding box center [297, 199] width 451 height 44
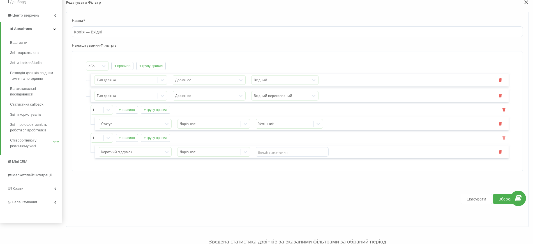
click at [506, 138] on icon "button" at bounding box center [504, 137] width 4 height 3
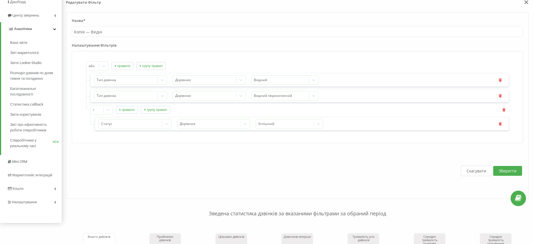
click at [131, 110] on button "+ правило" at bounding box center [127, 110] width 22 height 8
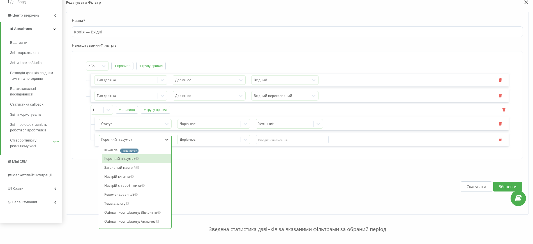
click at [124, 140] on div at bounding box center [130, 139] width 59 height 6
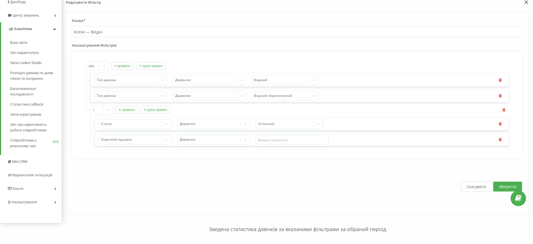
click at [192, 108] on div "і + правило + групу правил" at bounding box center [300, 110] width 418 height 10
click at [124, 65] on button "+ правило" at bounding box center [122, 66] width 22 height 8
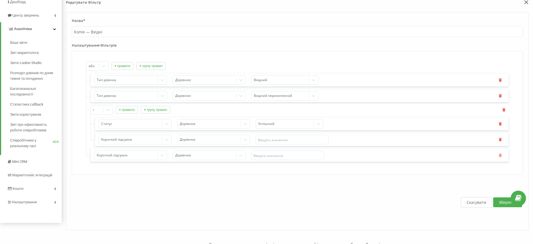
click at [500, 154] on icon "button" at bounding box center [500, 154] width 4 height 3
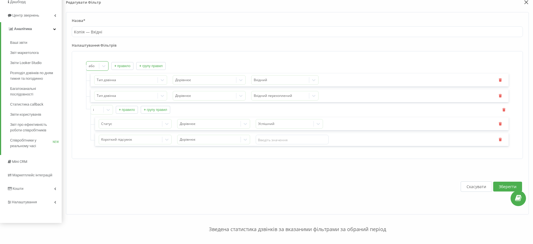
click at [100, 65] on div at bounding box center [103, 65] width 9 height 9
click at [92, 77] on div "і" at bounding box center [97, 75] width 22 height 9
click at [126, 68] on button "+ правило" at bounding box center [122, 66] width 22 height 8
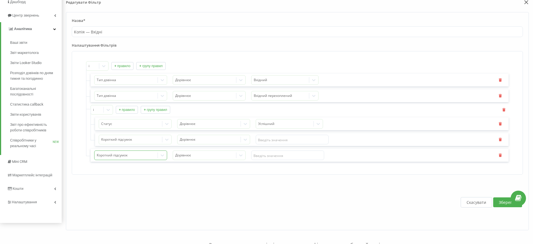
click at [150, 154] on div at bounding box center [126, 155] width 59 height 6
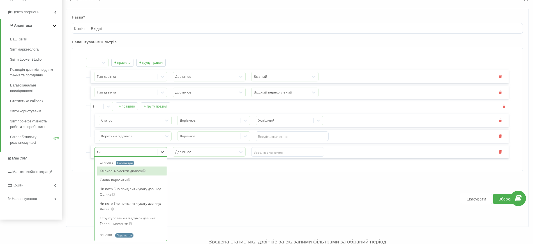
type input "тип"
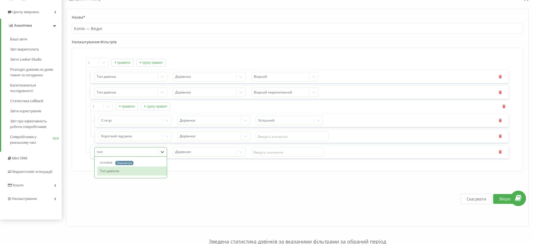
click at [120, 174] on div "Тип дзвінка" at bounding box center [132, 170] width 70 height 9
click at [188, 152] on div at bounding box center [204, 152] width 59 height 6
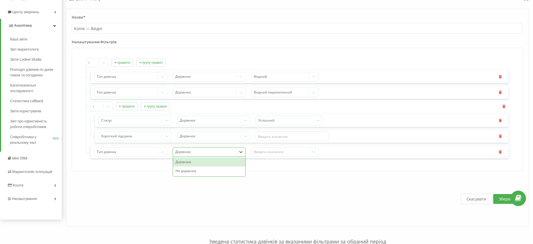
click at [189, 151] on div at bounding box center [204, 152] width 59 height 6
click at [284, 154] on div "Введіть значення" at bounding box center [280, 151] width 53 height 4
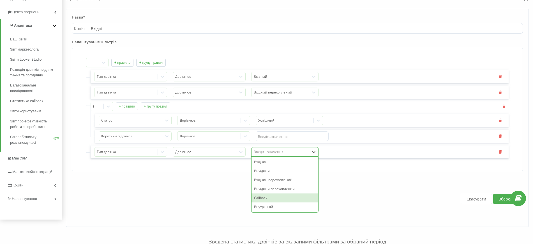
click at [271, 198] on div "Callback" at bounding box center [284, 197] width 67 height 9
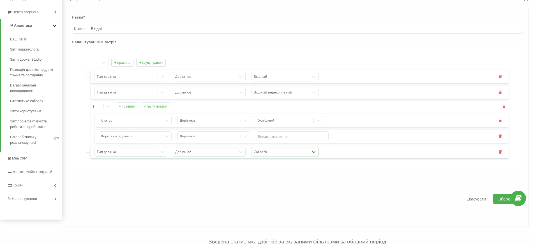
click at [144, 170] on div "і + правило + групу правил Тип дзвінка Дорівнює Вхідний Тип дзвінка Дорівнює Вх…" at bounding box center [297, 109] width 451 height 123
click at [265, 135] on input "text" at bounding box center [292, 136] width 73 height 10
click at [138, 138] on div at bounding box center [130, 136] width 59 height 6
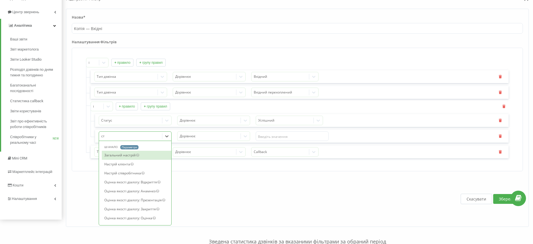
type input "ста"
click at [138, 155] on div "Статус" at bounding box center [137, 155] width 70 height 9
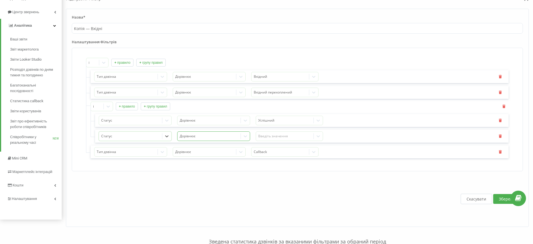
click at [200, 138] on div at bounding box center [209, 136] width 59 height 6
click at [269, 138] on div at bounding box center [284, 136] width 53 height 6
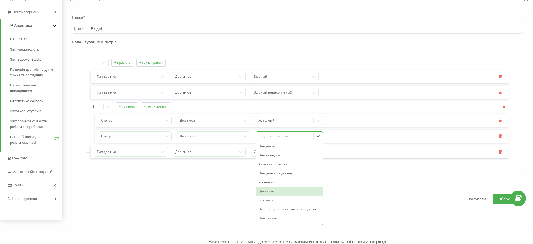
click at [286, 188] on div "Цільовий" at bounding box center [289, 190] width 67 height 9
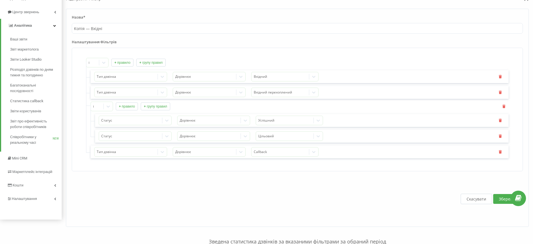
drag, startPoint x: 130, startPoint y: 107, endPoint x: 132, endPoint y: 110, distance: 3.7
click at [130, 107] on button "+ правило" at bounding box center [127, 106] width 22 height 8
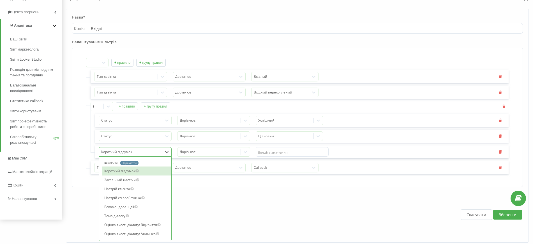
click at [127, 152] on div at bounding box center [130, 152] width 59 height 6
type input "ста"
click at [128, 168] on div "Статус" at bounding box center [137, 170] width 70 height 9
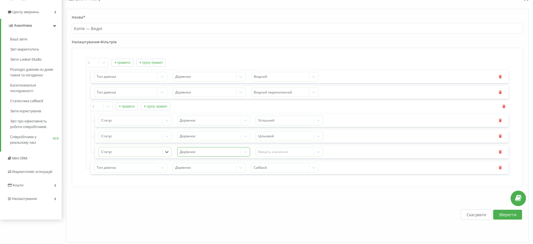
click at [209, 151] on div at bounding box center [209, 152] width 59 height 6
click at [274, 149] on div "Введіть значення" at bounding box center [284, 151] width 53 height 4
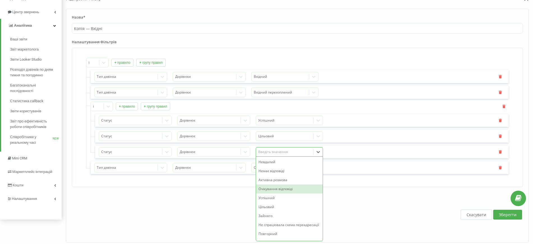
scroll to position [35, 0]
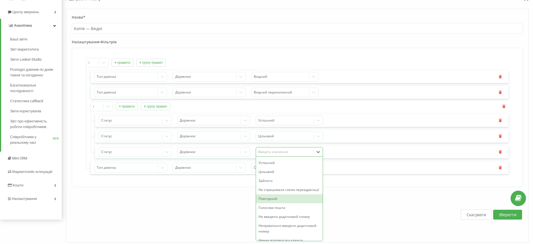
click at [279, 203] on div "Повторний" at bounding box center [289, 198] width 67 height 9
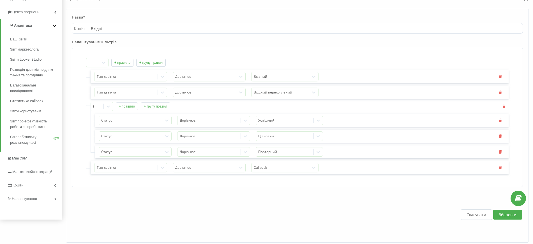
click at [127, 106] on button "+ правило" at bounding box center [127, 106] width 22 height 8
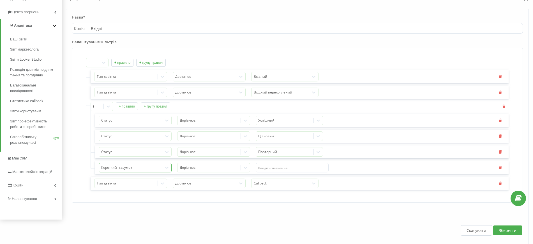
click at [137, 165] on div "Короткий підсумок" at bounding box center [135, 168] width 73 height 10
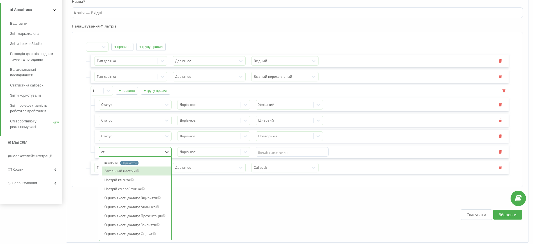
type input "ста"
click at [124, 170] on div "Статус" at bounding box center [137, 170] width 70 height 9
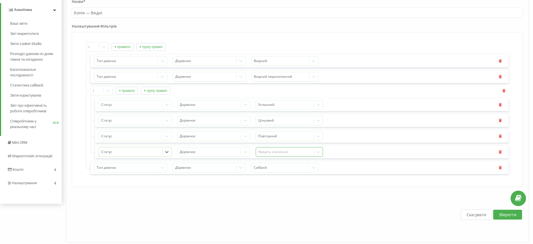
click at [259, 153] on div "Введіть значення" at bounding box center [284, 151] width 53 height 4
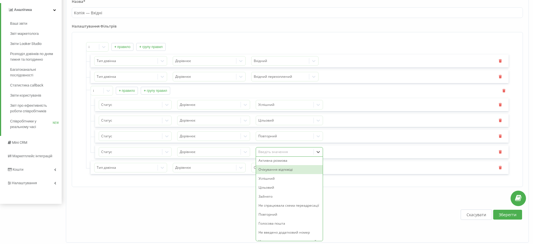
scroll to position [0, 0]
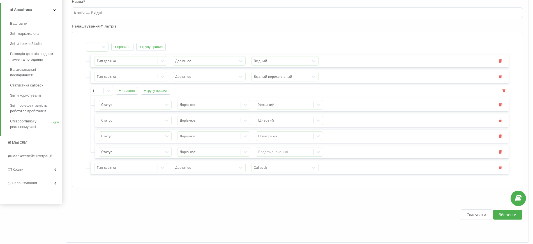
click at [385, 200] on div "Скасувати Зберегти" at bounding box center [297, 214] width 451 height 44
click at [502, 151] on icon "button" at bounding box center [500, 151] width 4 height 3
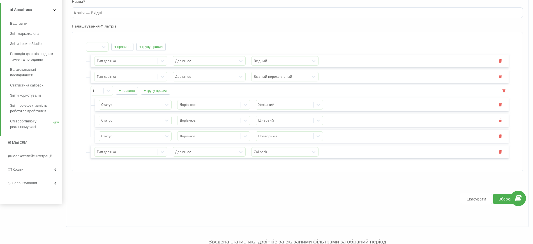
click at [504, 197] on button "Зберегти" at bounding box center [507, 199] width 29 height 10
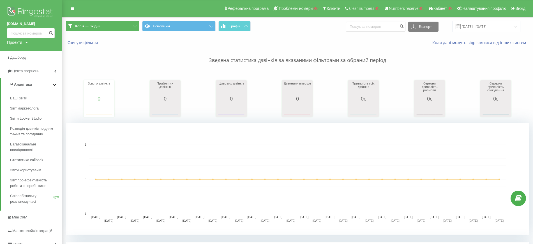
click at [98, 26] on span "Копія — Вхідні" at bounding box center [87, 26] width 24 height 4
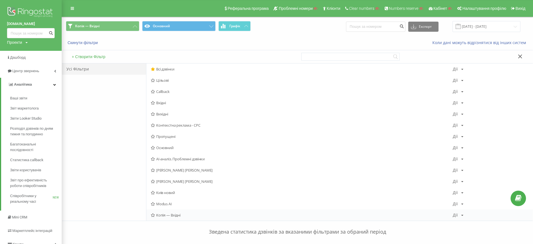
click at [463, 215] on icon at bounding box center [462, 214] width 2 height 3
click at [471, 166] on span "Редагувати" at bounding box center [477, 165] width 19 height 5
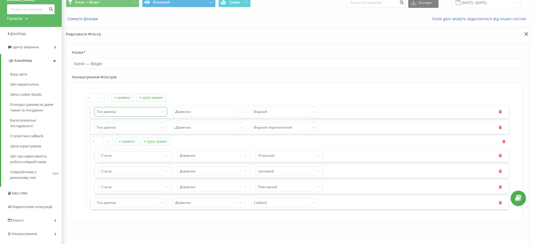
scroll to position [35, 0]
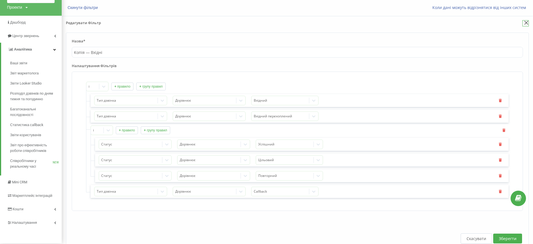
click at [527, 21] on icon at bounding box center [526, 23] width 4 height 4
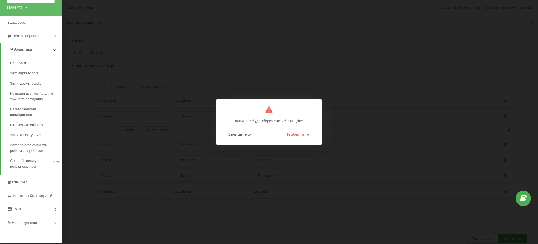
click at [300, 134] on button "Не зберігати" at bounding box center [297, 133] width 29 height 7
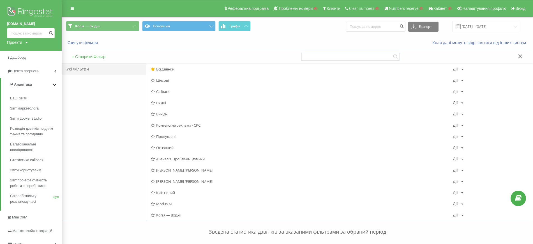
click at [521, 57] on icon at bounding box center [520, 56] width 4 height 4
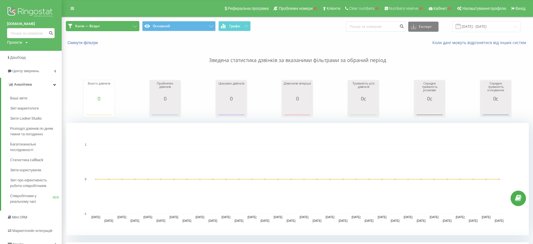
click at [93, 29] on button "Копія — Вхідні" at bounding box center [102, 26] width 73 height 10
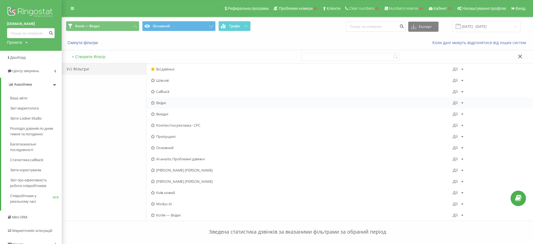
click at [167, 101] on span "Вхідні" at bounding box center [302, 103] width 302 height 4
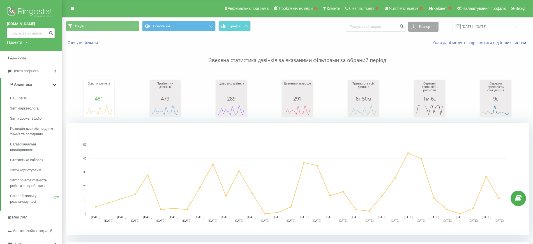
click at [431, 27] on button "Експорт" at bounding box center [423, 27] width 30 height 10
click at [420, 56] on span ".xlsx" at bounding box center [417, 56] width 8 height 5
click at [313, 30] on div "Вхідні Основний Графік Експорт .csv .xls .xlsx 20.07.2025 - 20.08.2025" at bounding box center [297, 26] width 463 height 11
click at [91, 42] on button "Скинути фільтри" at bounding box center [83, 42] width 35 height 5
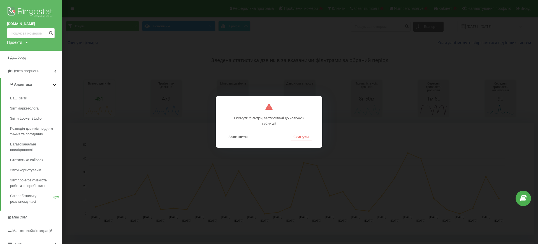
click at [302, 133] on button "Скинути" at bounding box center [301, 136] width 21 height 7
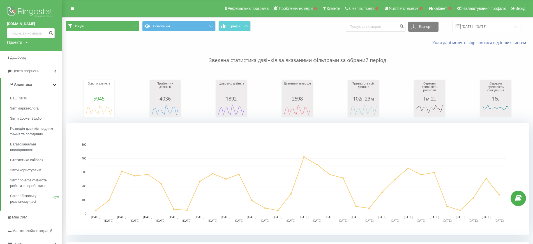
click at [110, 25] on button "Вхідні" at bounding box center [102, 26] width 73 height 10
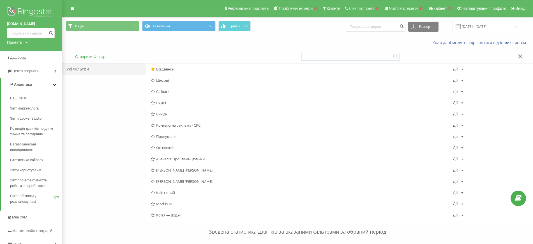
click at [521, 55] on icon at bounding box center [520, 56] width 4 height 4
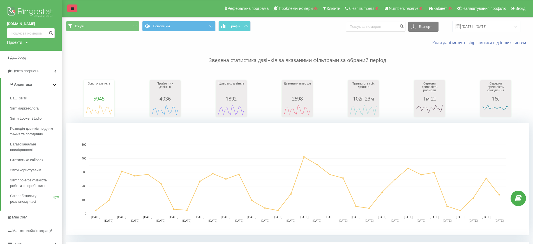
click at [71, 9] on icon at bounding box center [72, 8] width 3 height 4
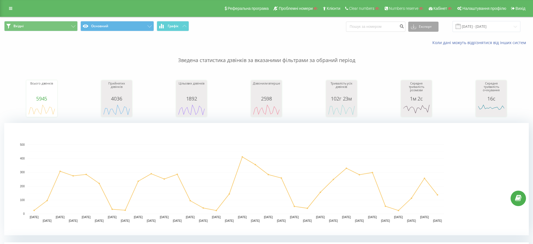
click at [438, 27] on button "Експорт" at bounding box center [423, 27] width 30 height 10
click at [9, 6] on icon at bounding box center [10, 8] width 3 height 4
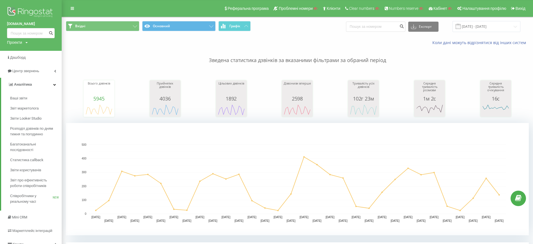
click at [17, 45] on div "Проекти" at bounding box center [14, 43] width 15 height 6
click at [18, 51] on input "text" at bounding box center [23, 51] width 28 height 8
paste input "element.ua"
type input "element.ua"
click at [42, 52] on link "Пошук" at bounding box center [45, 51] width 17 height 8
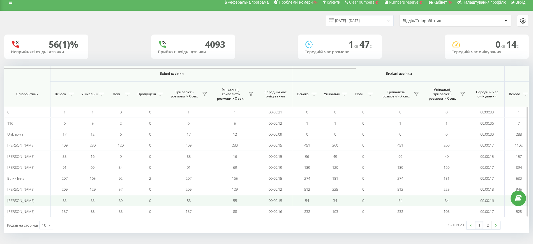
scroll to position [7, 0]
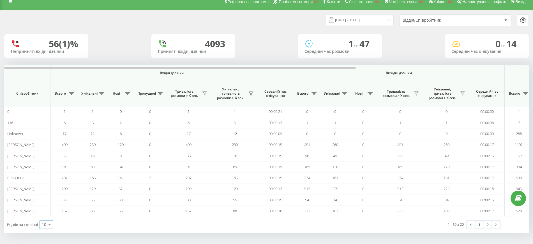
click at [44, 226] on div "10" at bounding box center [44, 224] width 4 height 6
click at [44, 216] on span "100" at bounding box center [45, 216] width 7 height 5
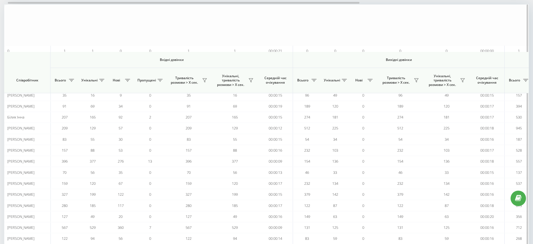
scroll to position [47, 0]
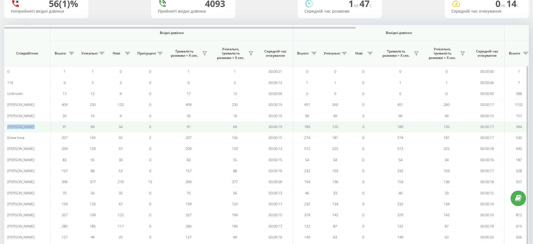
drag, startPoint x: 8, startPoint y: 125, endPoint x: 35, endPoint y: 127, distance: 27.0
click at [35, 127] on div "Алексєєв Олег" at bounding box center [27, 126] width 40 height 5
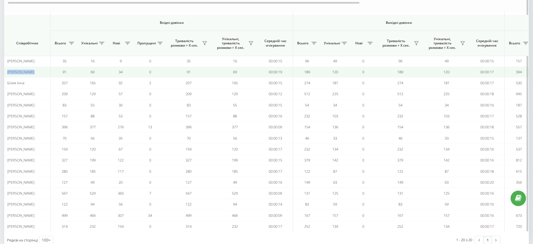
scroll to position [117, 0]
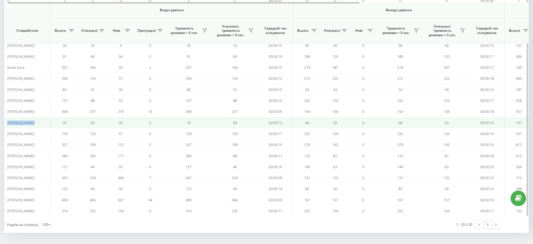
drag, startPoint x: 26, startPoint y: 123, endPoint x: 32, endPoint y: 123, distance: 6.5
click at [32, 123] on td "Поліщук Дарія" at bounding box center [27, 122] width 46 height 11
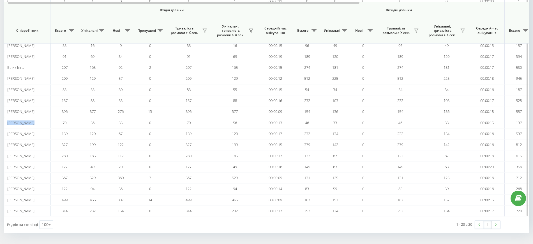
copy span "Поліщук Дарія"
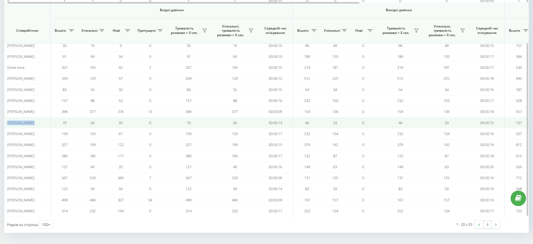
click at [6, 123] on td "Поліщук Дарія" at bounding box center [27, 122] width 46 height 11
drag, startPoint x: 24, startPoint y: 124, endPoint x: 30, endPoint y: 125, distance: 5.6
click at [30, 125] on td "Поліщук Дарія" at bounding box center [27, 122] width 46 height 11
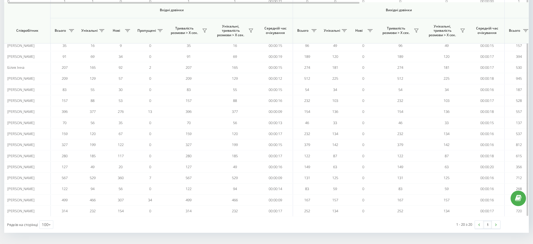
click at [291, 8] on th "Вхідні дзвінки" at bounding box center [171, 10] width 242 height 16
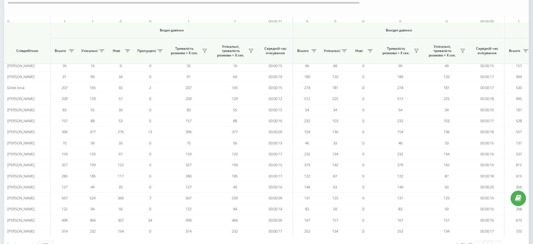
scroll to position [0, 0]
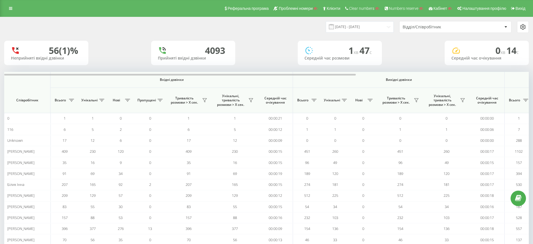
click at [467, 29] on div "Відділ/Співробітник" at bounding box center [455, 26] width 112 height 11
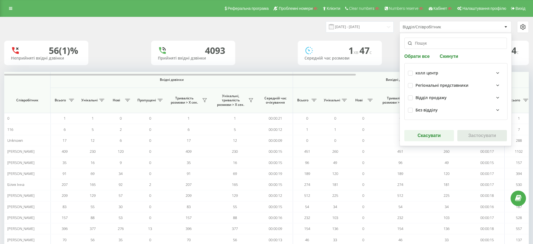
click at [421, 72] on div "колл центр" at bounding box center [426, 73] width 23 height 5
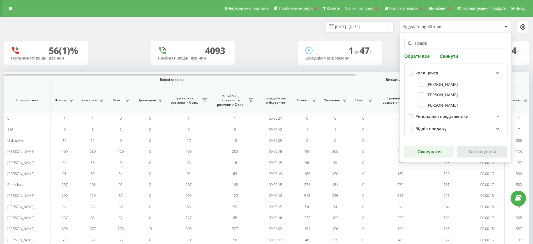
click at [421, 72] on div "колл центр" at bounding box center [426, 73] width 23 height 5
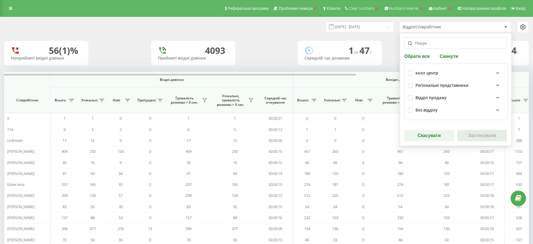
click at [424, 83] on div "Регіональні представники" at bounding box center [441, 85] width 53 height 5
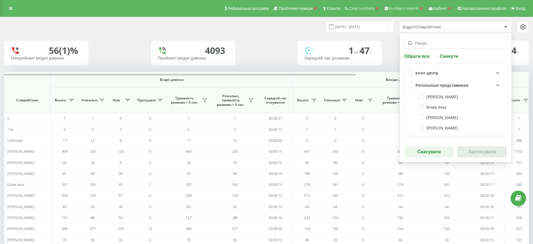
click at [424, 83] on div "Регіональні представники" at bounding box center [441, 85] width 53 height 5
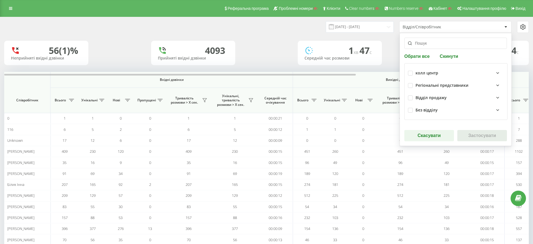
click at [428, 94] on div "Відділ продажу" at bounding box center [456, 97] width 96 height 12
click at [429, 96] on div "Відділ продажу" at bounding box center [430, 97] width 31 height 5
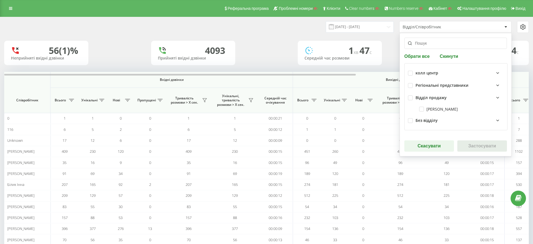
click at [431, 96] on div "Відділ продажу" at bounding box center [430, 97] width 31 height 5
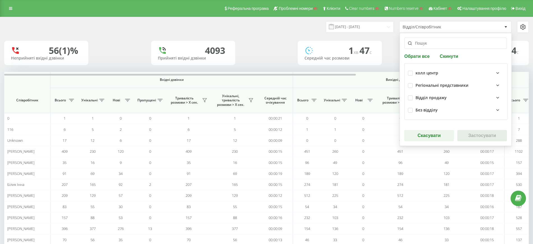
click at [431, 110] on div "Без відділу" at bounding box center [426, 110] width 22 height 5
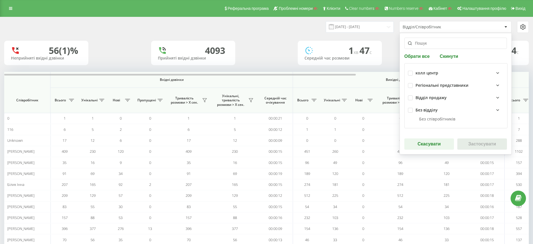
click at [431, 110] on div "Без відділу" at bounding box center [426, 110] width 22 height 5
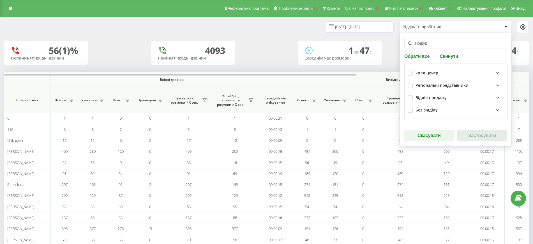
click at [422, 44] on input "text" at bounding box center [455, 43] width 103 height 11
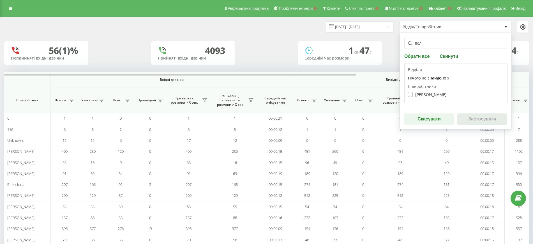
type input "пол"
click at [438, 96] on label "Поліщук Дарія" at bounding box center [427, 94] width 39 height 5
checkbox input "true"
click at [476, 120] on button "Застосувати" at bounding box center [482, 118] width 50 height 11
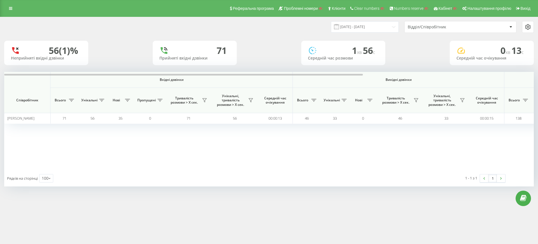
click at [489, 25] on div "Відділ/Співробітник" at bounding box center [458, 27] width 100 height 5
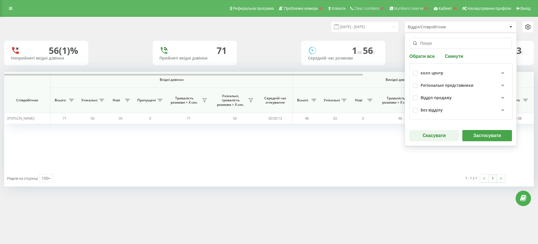
click at [422, 55] on button "Обрати все" at bounding box center [423, 55] width 27 height 5
checkbox input "true"
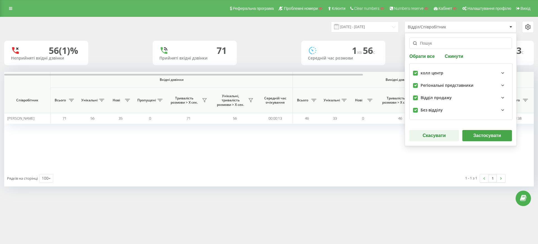
click at [482, 137] on button "Застосувати" at bounding box center [488, 135] width 50 height 11
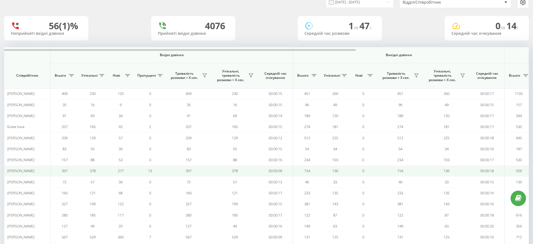
scroll to position [35, 0]
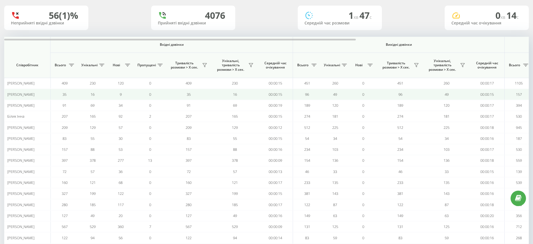
drag, startPoint x: 9, startPoint y: 94, endPoint x: 45, endPoint y: 94, distance: 35.3
click at [39, 94] on div "Аліна Федорчук" at bounding box center [27, 94] width 40 height 5
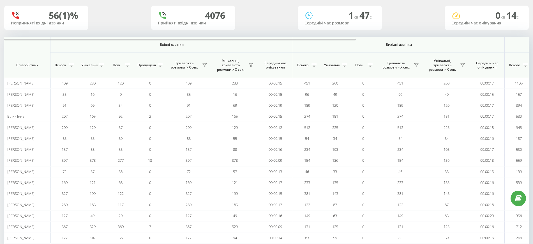
copy span "Аліна Федорчук"
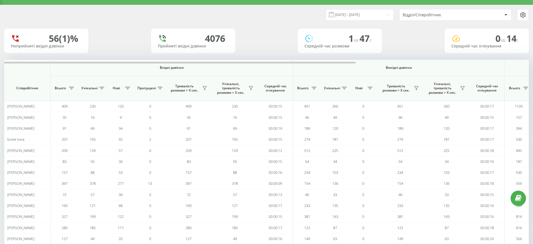
scroll to position [0, 0]
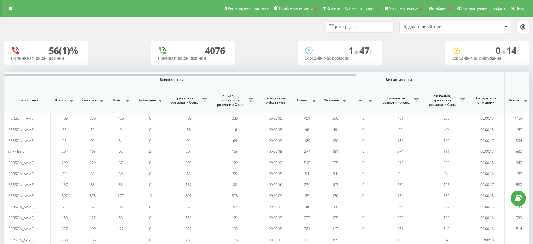
click at [448, 27] on div "Відділ/Співробітник" at bounding box center [436, 27] width 67 height 5
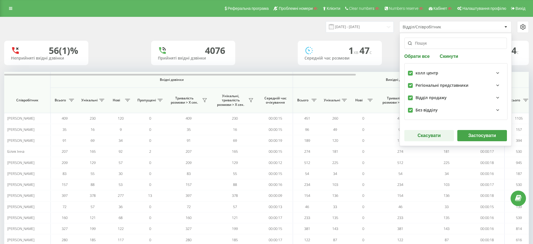
click at [423, 44] on input "text" at bounding box center [455, 43] width 103 height 11
paste input "Аліна Федорчук"
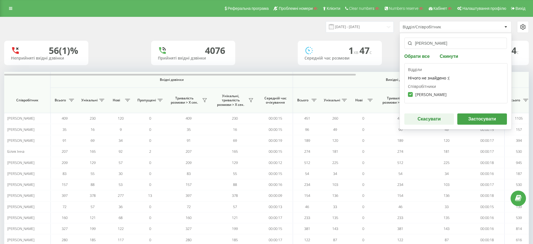
type input "Аліна Федорчук"
click at [486, 117] on button "Застосувати" at bounding box center [482, 118] width 50 height 11
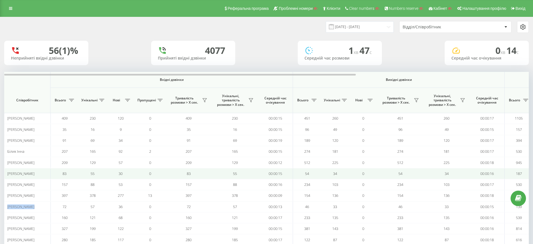
drag, startPoint x: 13, startPoint y: 206, endPoint x: 85, endPoint y: 175, distance: 78.2
click at [33, 206] on td "Поліщук Дарія" at bounding box center [27, 206] width 46 height 11
copy span "Поліщук Дарія"
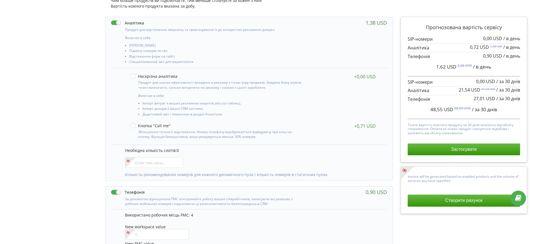
scroll to position [73, 0]
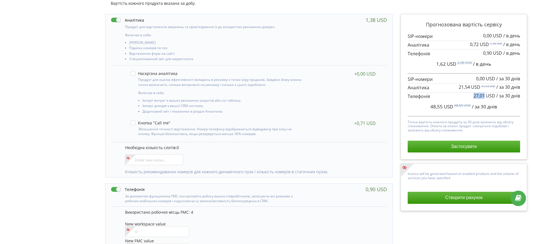
drag, startPoint x: 474, startPoint y: 96, endPoint x: 484, endPoint y: 96, distance: 10.4
click at [484, 96] on span "27,01 USD" at bounding box center [484, 96] width 22 height 6
copy span "27,01"
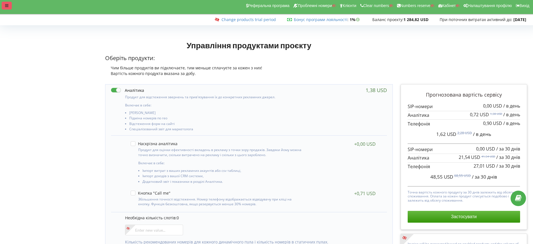
click at [7, 8] on div at bounding box center [7, 6] width 10 height 8
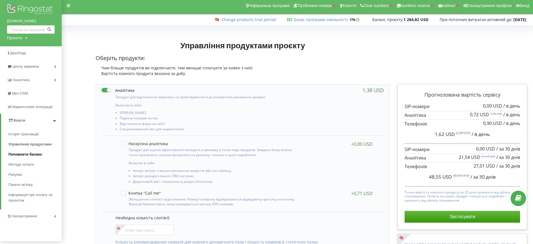
click at [22, 154] on span "Поповнити баланс" at bounding box center [25, 154] width 34 height 6
click at [21, 40] on div "Проєкти" at bounding box center [14, 38] width 15 height 6
click at [15, 50] on input "text" at bounding box center [24, 49] width 28 height 8
paste input "[DOMAIN_NAME]"
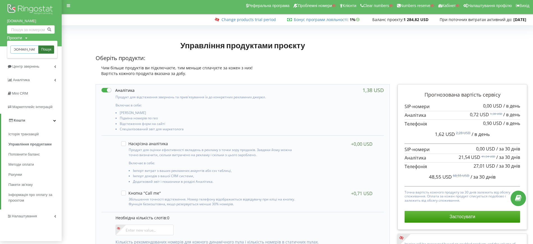
type input "[DOMAIN_NAME]"
click at [48, 49] on span "Пошук" at bounding box center [46, 49] width 10 height 5
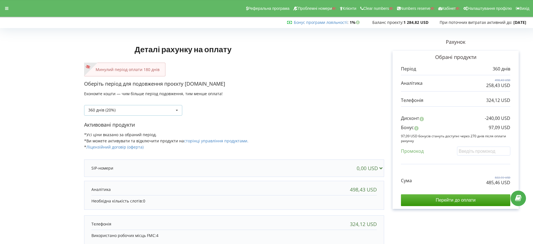
click at [120, 112] on div "360 днів (20%) Поповнити баланс без подовження" at bounding box center [133, 110] width 98 height 11
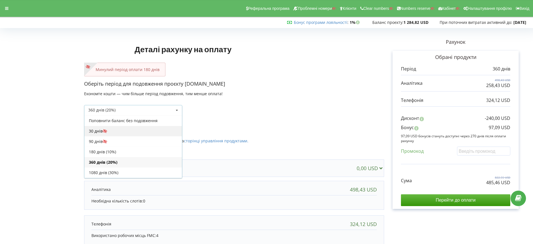
click at [119, 129] on div "30 днів" at bounding box center [133, 131] width 98 height 10
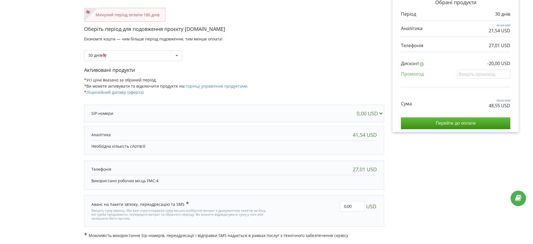
scroll to position [55, 0]
click at [412, 188] on div "Рахунок Обрані продукти Період 30 днів 41,54 USD 21,54 USD 27,01 USD -20,00 USD" at bounding box center [455, 106] width 143 height 263
click at [384, 12] on div "Минулий період оплати 180 днів" at bounding box center [234, 15] width 300 height 14
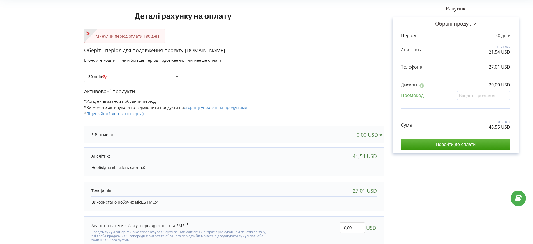
scroll to position [0, 0]
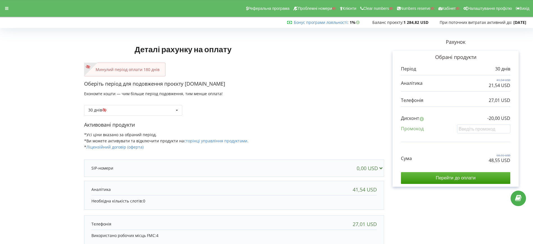
click at [0, 10] on div "Реферальна програма Проблемні номери Клієнти Clear numbers Numbers reserve Кабі…" at bounding box center [266, 8] width 541 height 17
click at [5, 10] on icon at bounding box center [6, 8] width 3 height 4
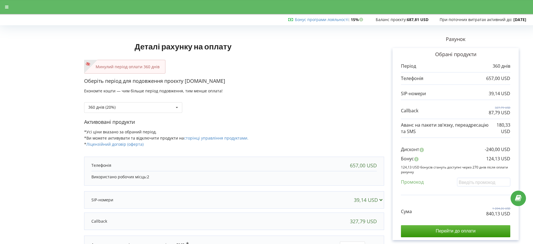
click at [352, 95] on div "360 днів (20%) Поповнити баланс без подовження" at bounding box center [234, 103] width 300 height 19
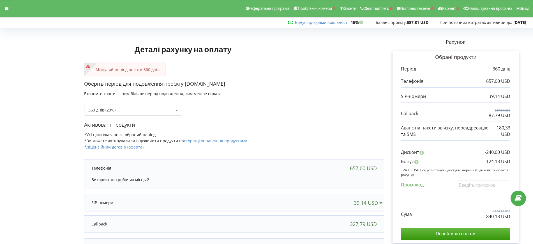
click at [11, 12] on div "Реферальна програма Проблемні номери Клієнти Clear numbers Numbers reserve Кабі…" at bounding box center [266, 8] width 541 height 17
click at [8, 9] on icon at bounding box center [6, 8] width 3 height 4
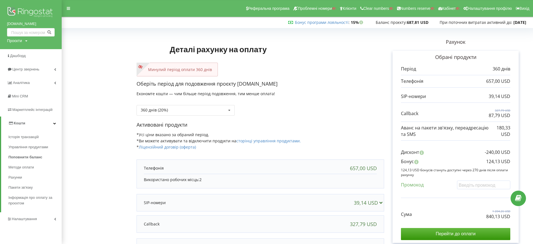
click at [346, 96] on div "360 днів (20%) Поповнити баланс без подовження" at bounding box center [261, 105] width 248 height 19
click at [8, 39] on div "Проєкти" at bounding box center [14, 41] width 15 height 6
click at [23, 53] on input "text" at bounding box center [24, 52] width 28 height 8
paste input "soboto"
type input "soboto"
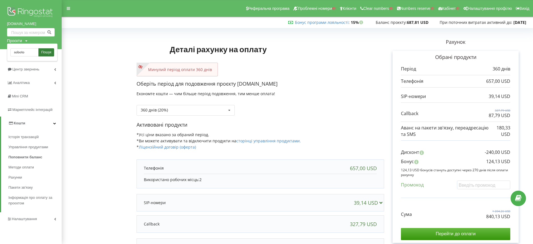
click at [49, 55] on link "Пошук" at bounding box center [46, 52] width 16 height 8
